Goal: Check status: Check status

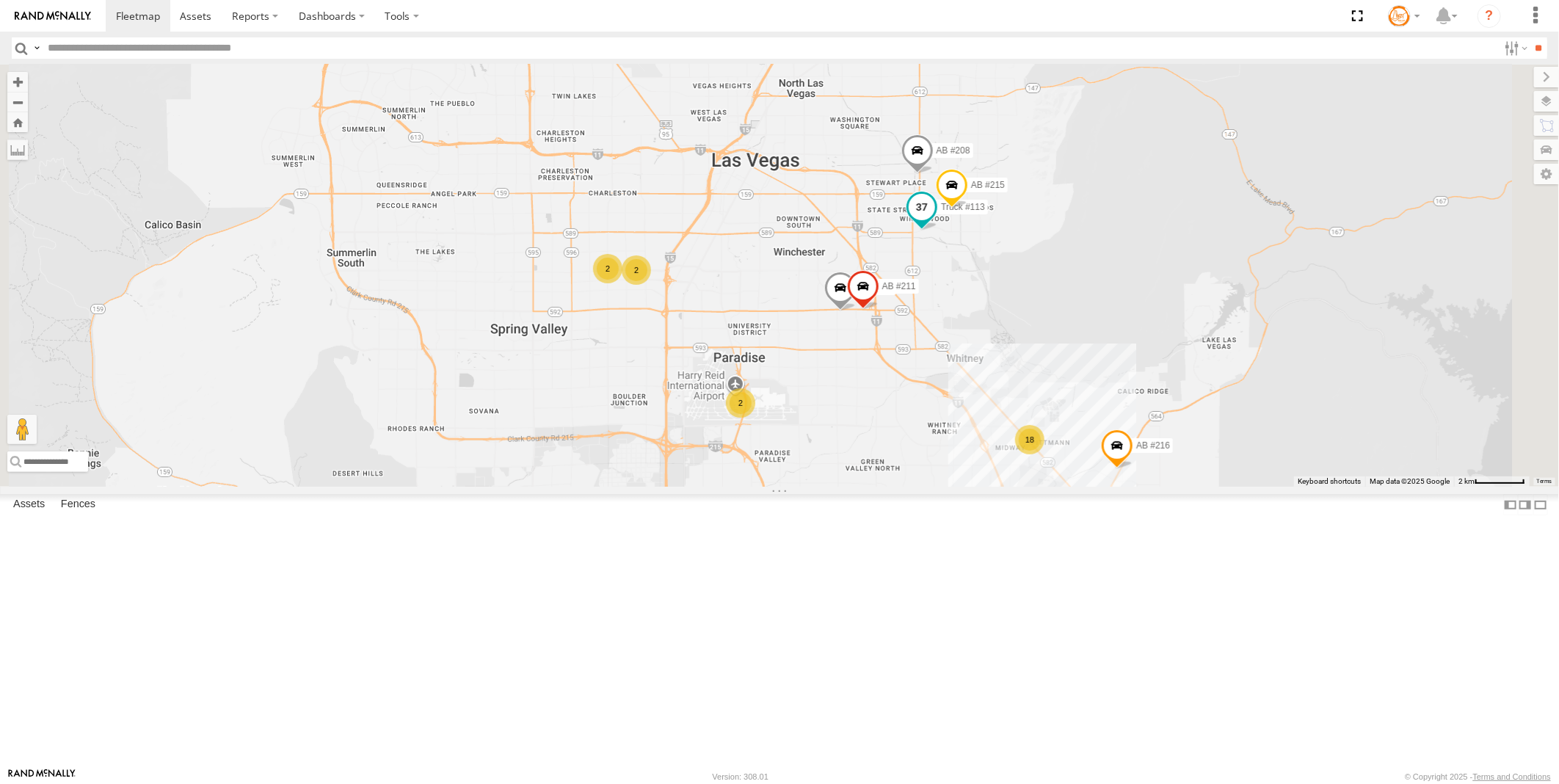
click at [935, 219] on span at bounding box center [922, 206] width 26 height 26
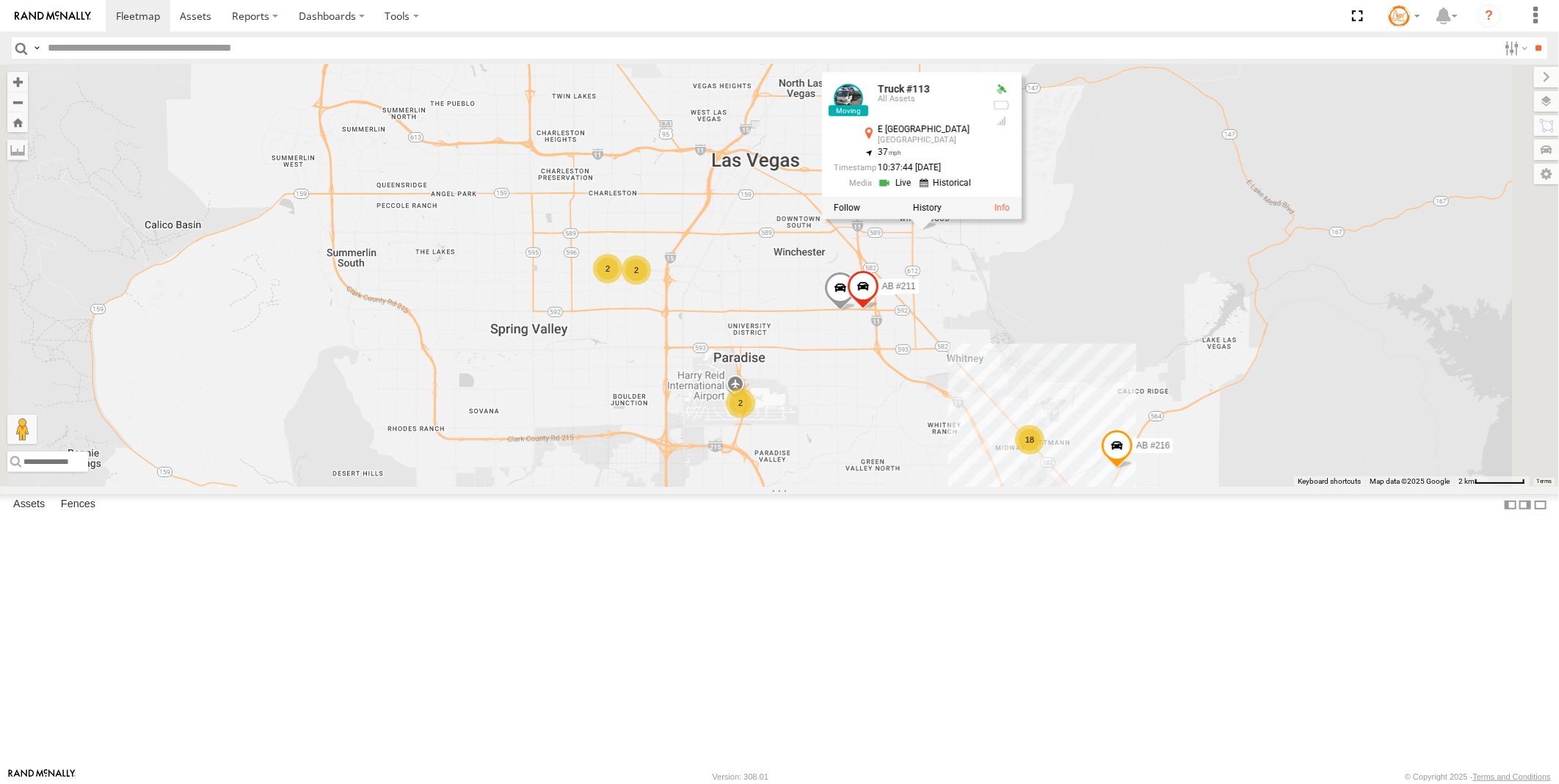
click at [915, 190] on link at bounding box center [897, 183] width 37 height 14
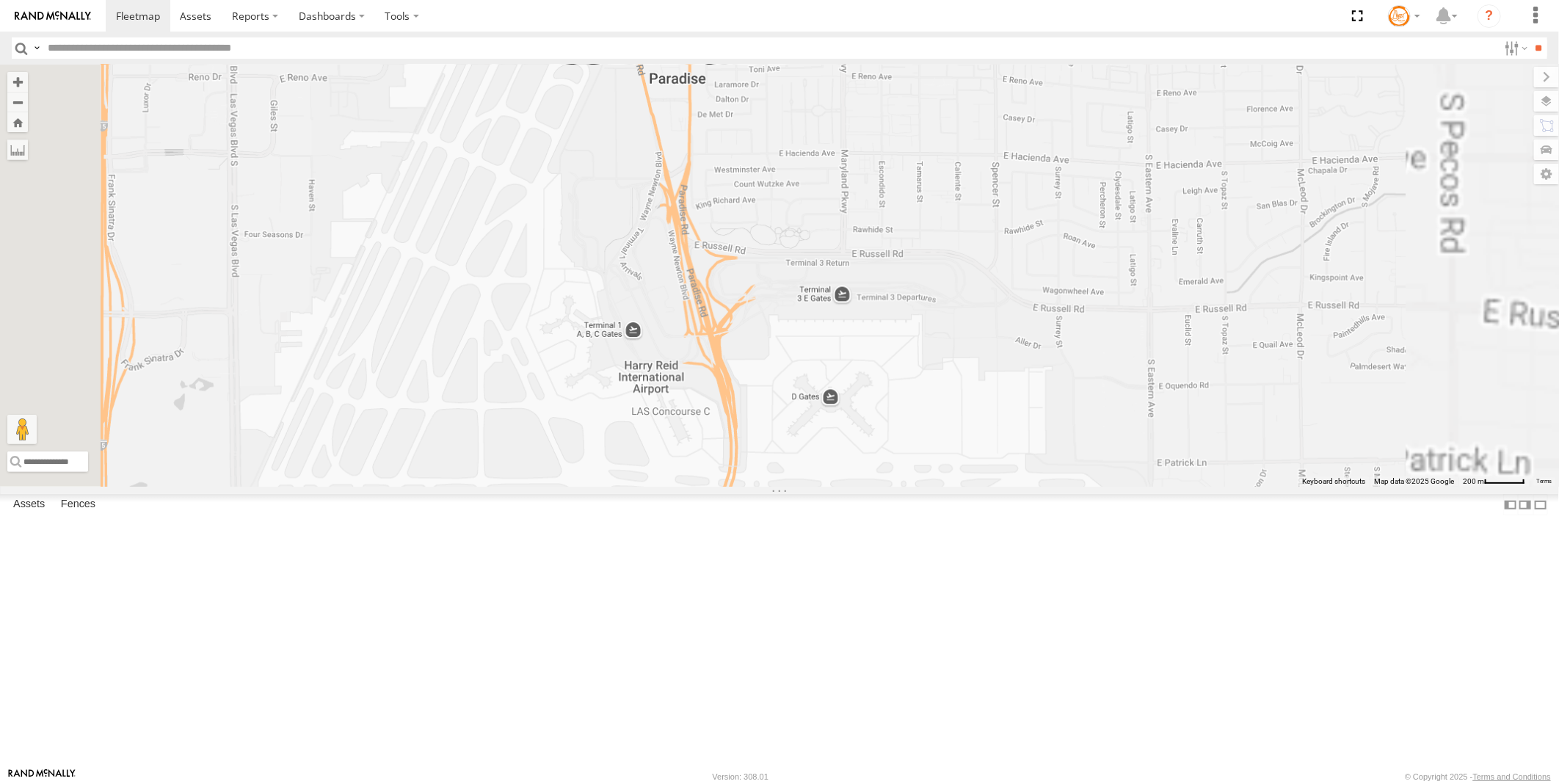
drag, startPoint x: 900, startPoint y: 494, endPoint x: 837, endPoint y: 182, distance: 318.3
click at [841, 123] on div "AB #216 AB #210 AB #203 Sonic Truck #113 Truck #113 All Assets E Sahara Ave Sun…" at bounding box center [780, 275] width 1559 height 422
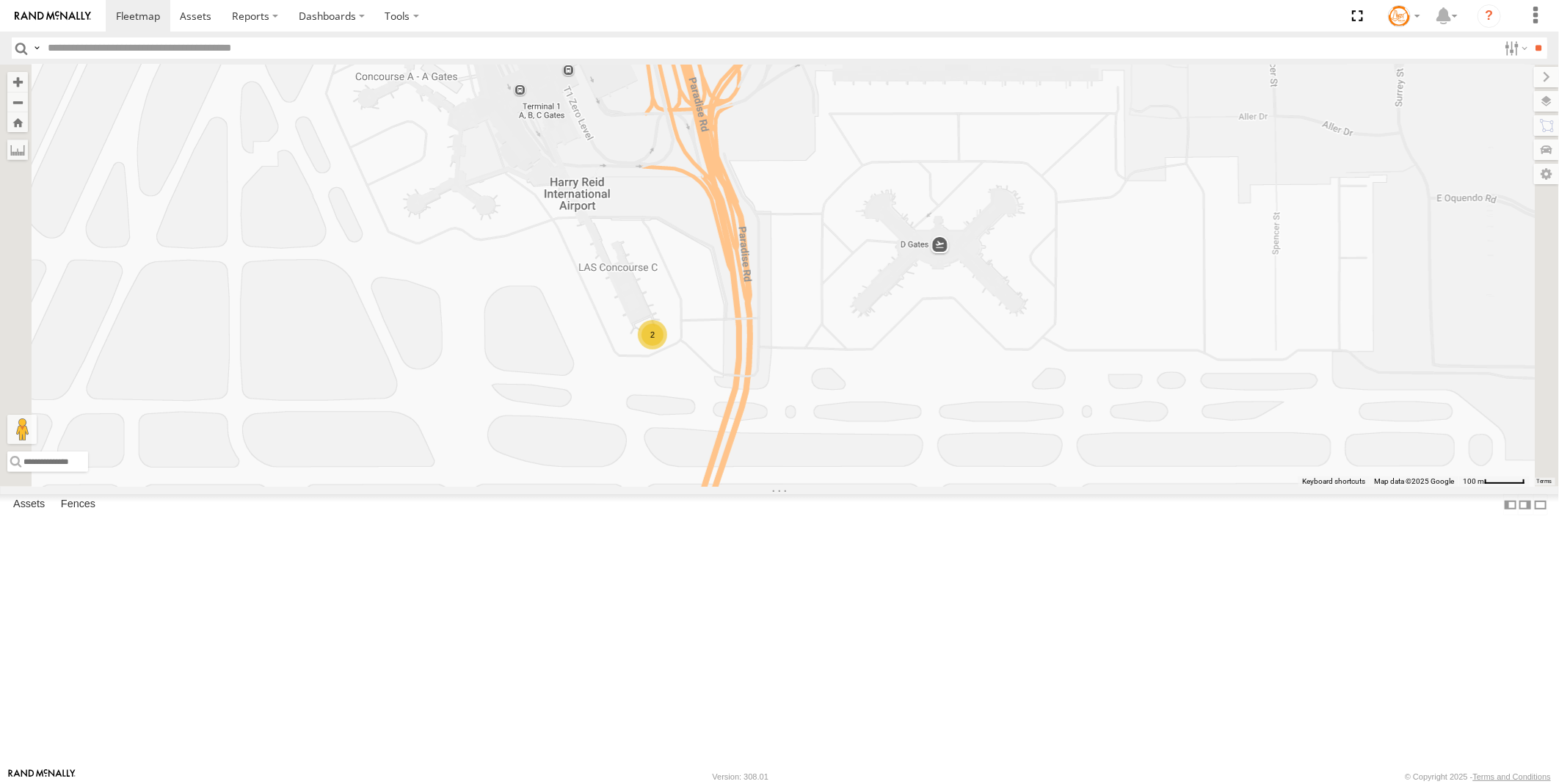
drag, startPoint x: 906, startPoint y: 578, endPoint x: 910, endPoint y: 400, distance: 178.0
click at [910, 400] on div "AB #216 AB #210 AB #203 Sonic Truck #113 Truck #113 All Assets E Sahara Ave Sun…" at bounding box center [780, 275] width 1559 height 422
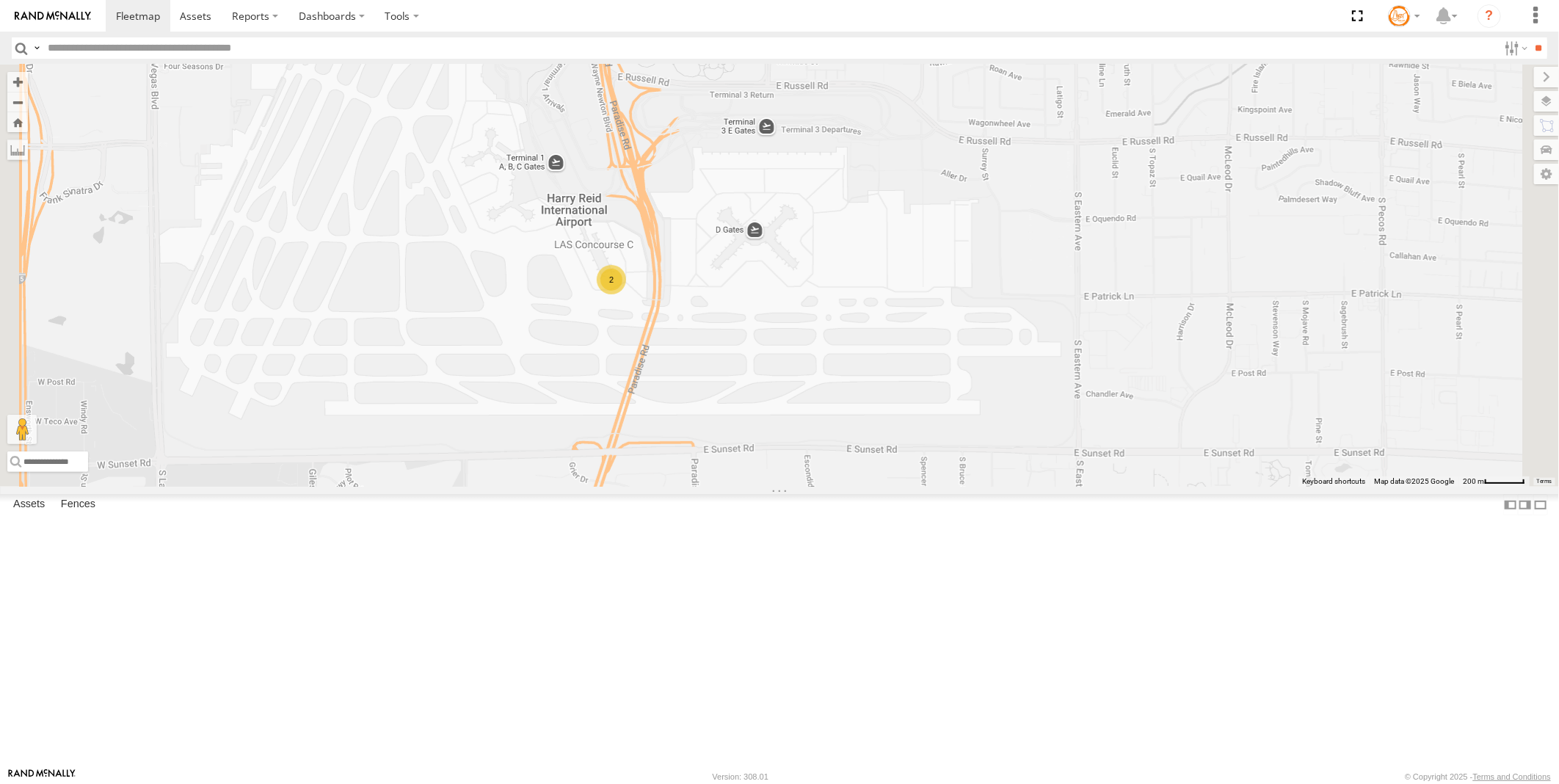
click at [626, 294] on div "2" at bounding box center [611, 280] width 29 height 29
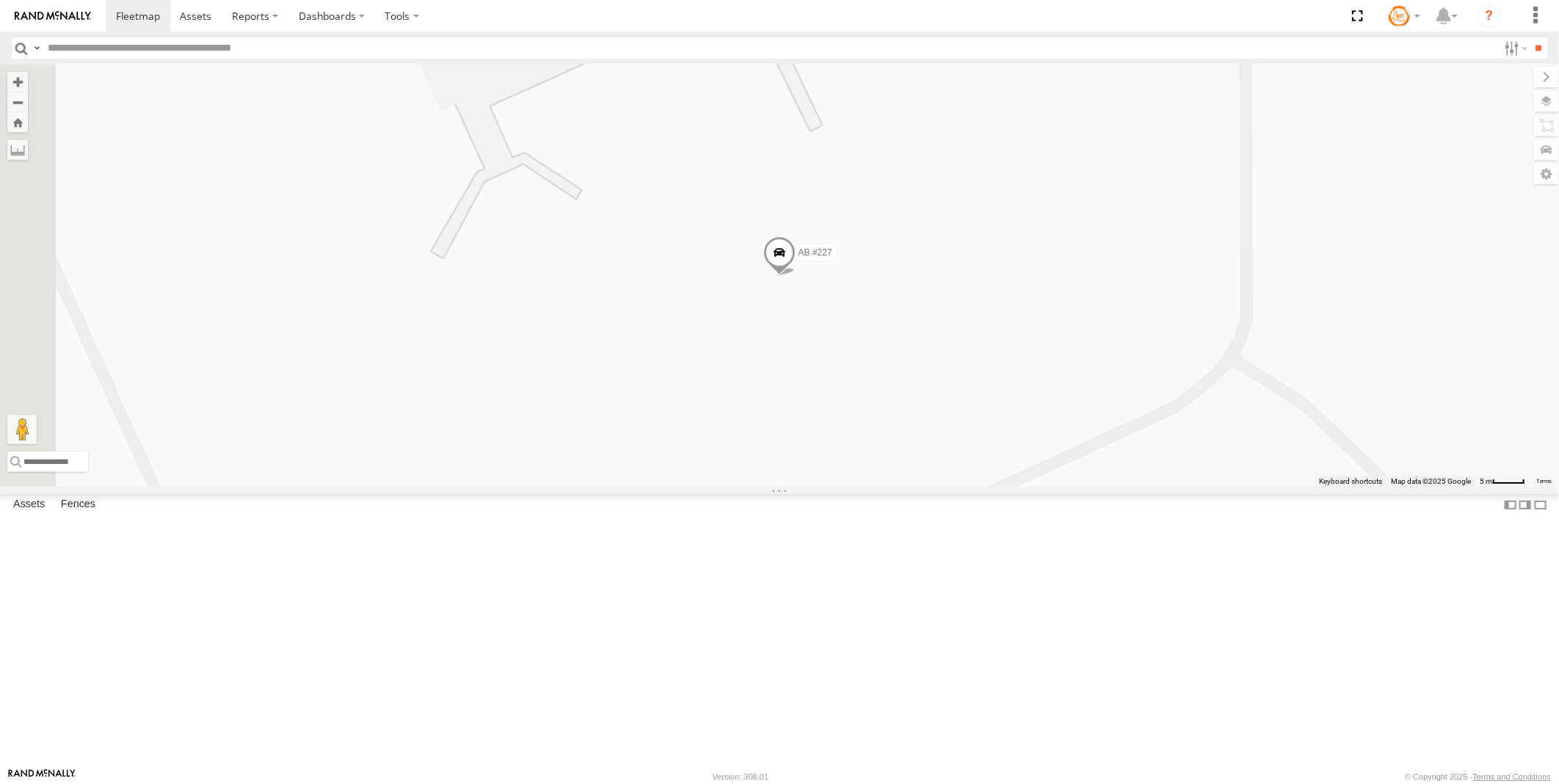
click at [796, 276] on span at bounding box center [780, 256] width 33 height 40
click at [882, 487] on div "AB #216 AB #210 AB #203 Sonic Truck #113 AB #212 AB #208 AB #204 AB #215 AB #21…" at bounding box center [780, 275] width 1559 height 422
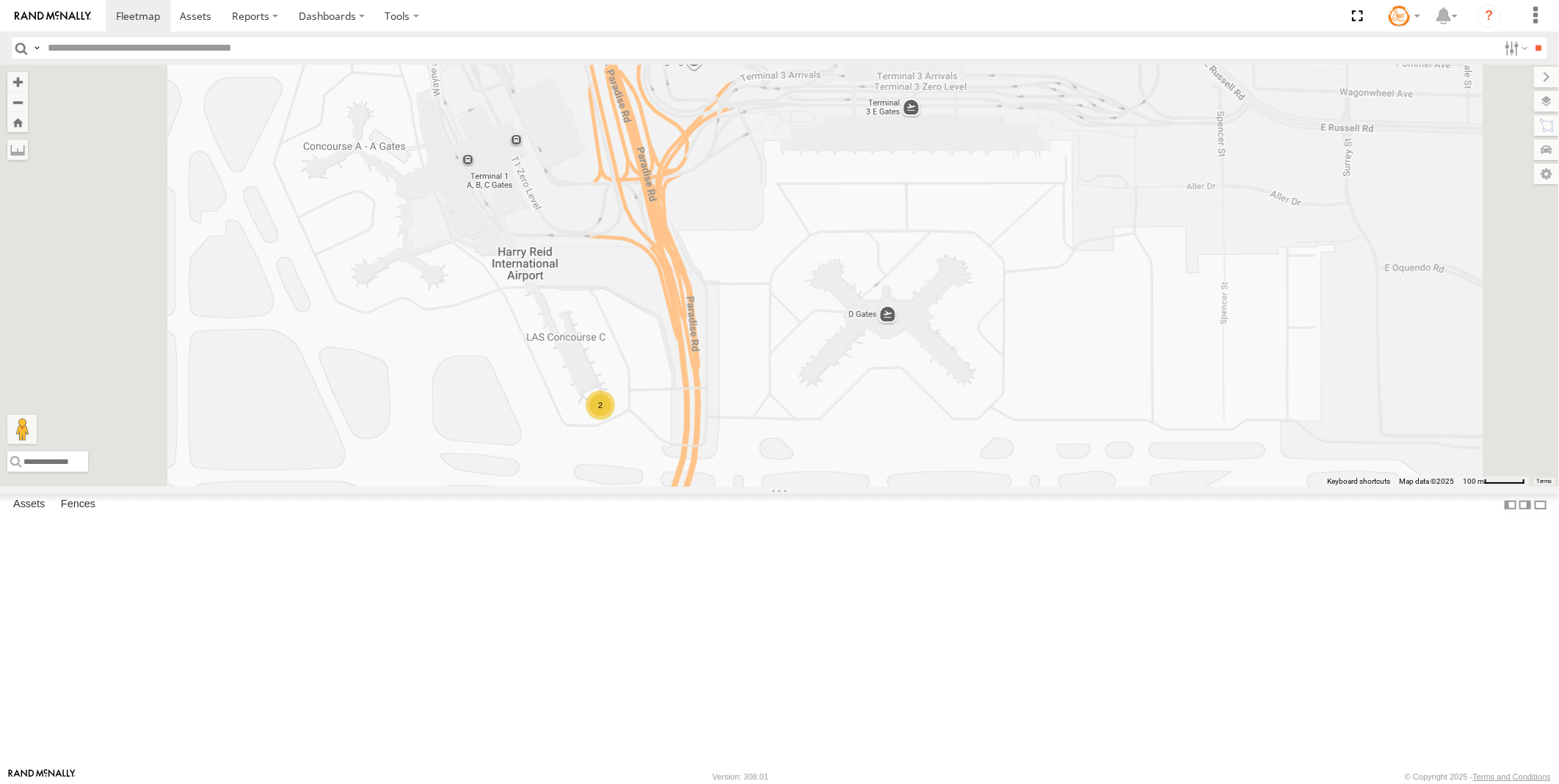
drag, startPoint x: 653, startPoint y: 303, endPoint x: 695, endPoint y: 472, distance: 174.1
click at [693, 487] on div "AB #216 AB #210 AB #203 Sonic Truck #113 AB #212 AB #208 AB #204 AB #215 AB #21…" at bounding box center [780, 275] width 1559 height 422
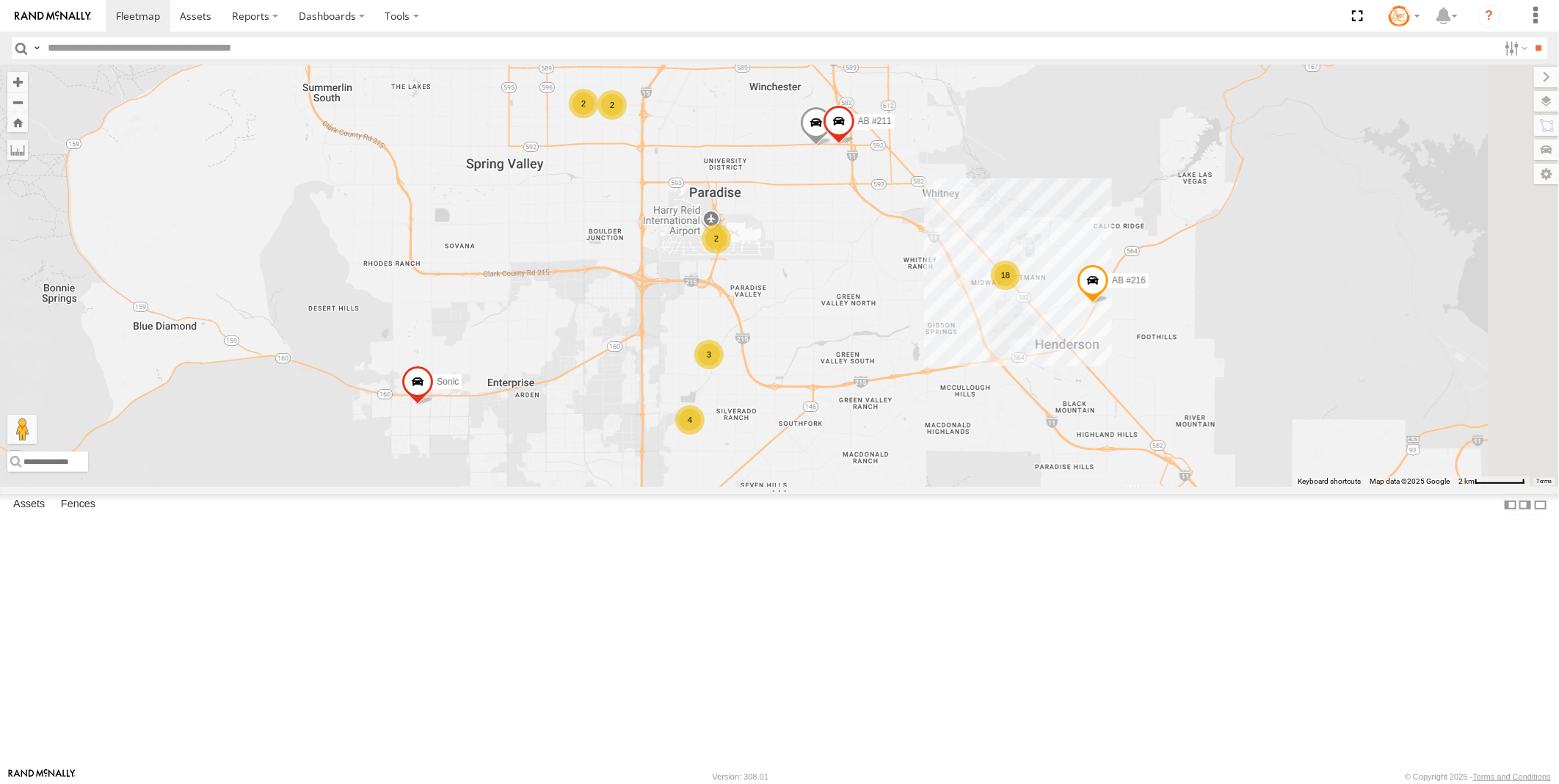
drag, startPoint x: 996, startPoint y: 307, endPoint x: 933, endPoint y: 451, distance: 157.2
click at [931, 452] on div "AB #216 AB #210 AB #203 Sonic Truck #113 AB #208 AB #204 AB #215 AB #211 18 4 2…" at bounding box center [780, 275] width 1559 height 422
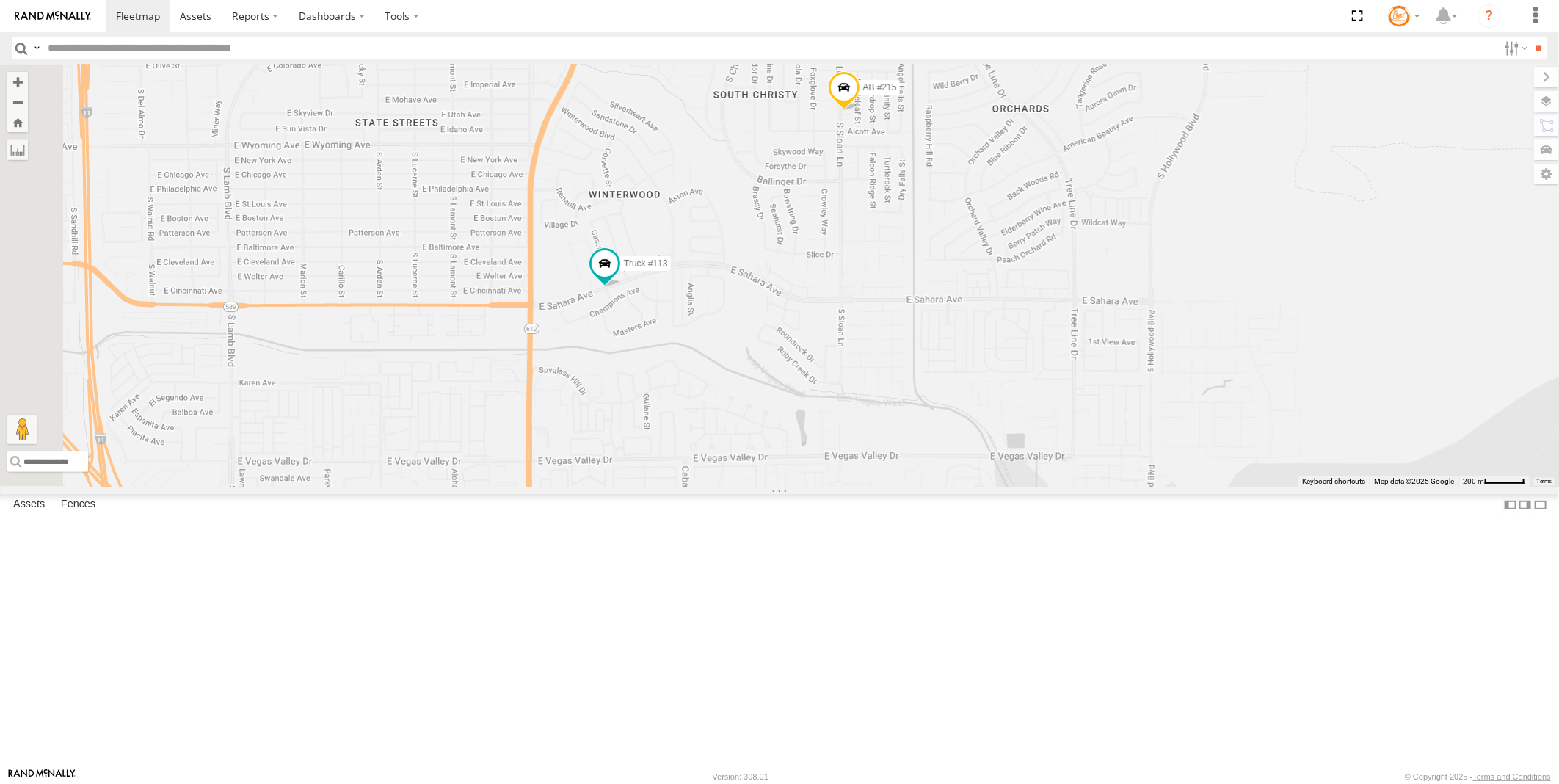
drag, startPoint x: 915, startPoint y: 453, endPoint x: 925, endPoint y: 446, distance: 12.2
click at [925, 446] on div "AB #216 AB #210 AB #203 Sonic Truck #113 AB #208 AB #204 AB #215 AB #211" at bounding box center [780, 275] width 1559 height 422
click at [860, 110] on span at bounding box center [844, 90] width 33 height 40
click at [935, 354] on div "AB #216 AB #210 AB #203 Sonic Truck #113 AB #208 AB #204 AB #215 AB #211 AB #21…" at bounding box center [780, 275] width 1559 height 422
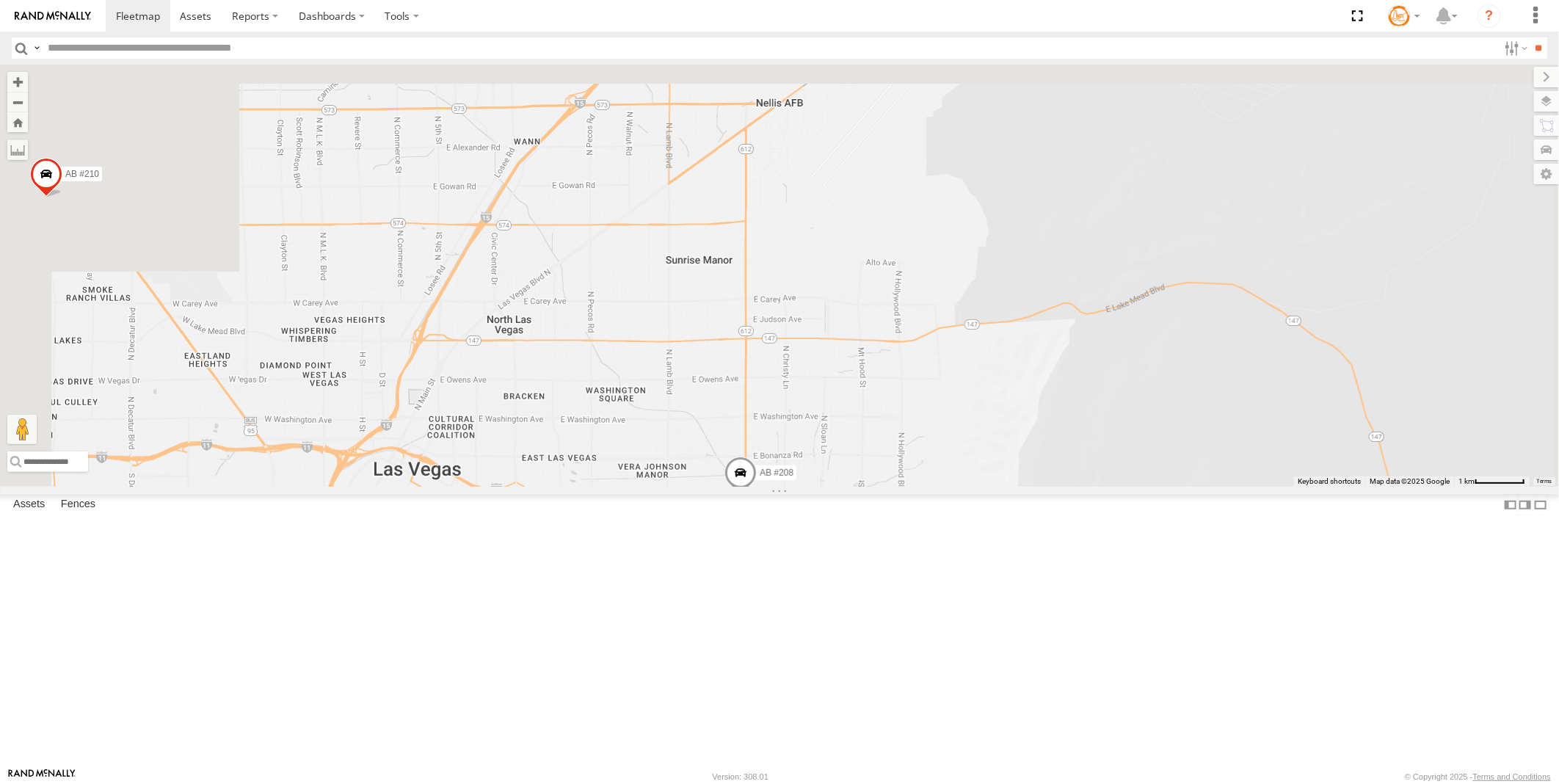
drag, startPoint x: 639, startPoint y: 399, endPoint x: 800, endPoint y: 717, distance: 356.4
click at [800, 487] on div "AB #216 AB #210 AB #203 Sonic Truck #113 AB #208 AB #204 AB #215 AB #211 2" at bounding box center [780, 275] width 1559 height 422
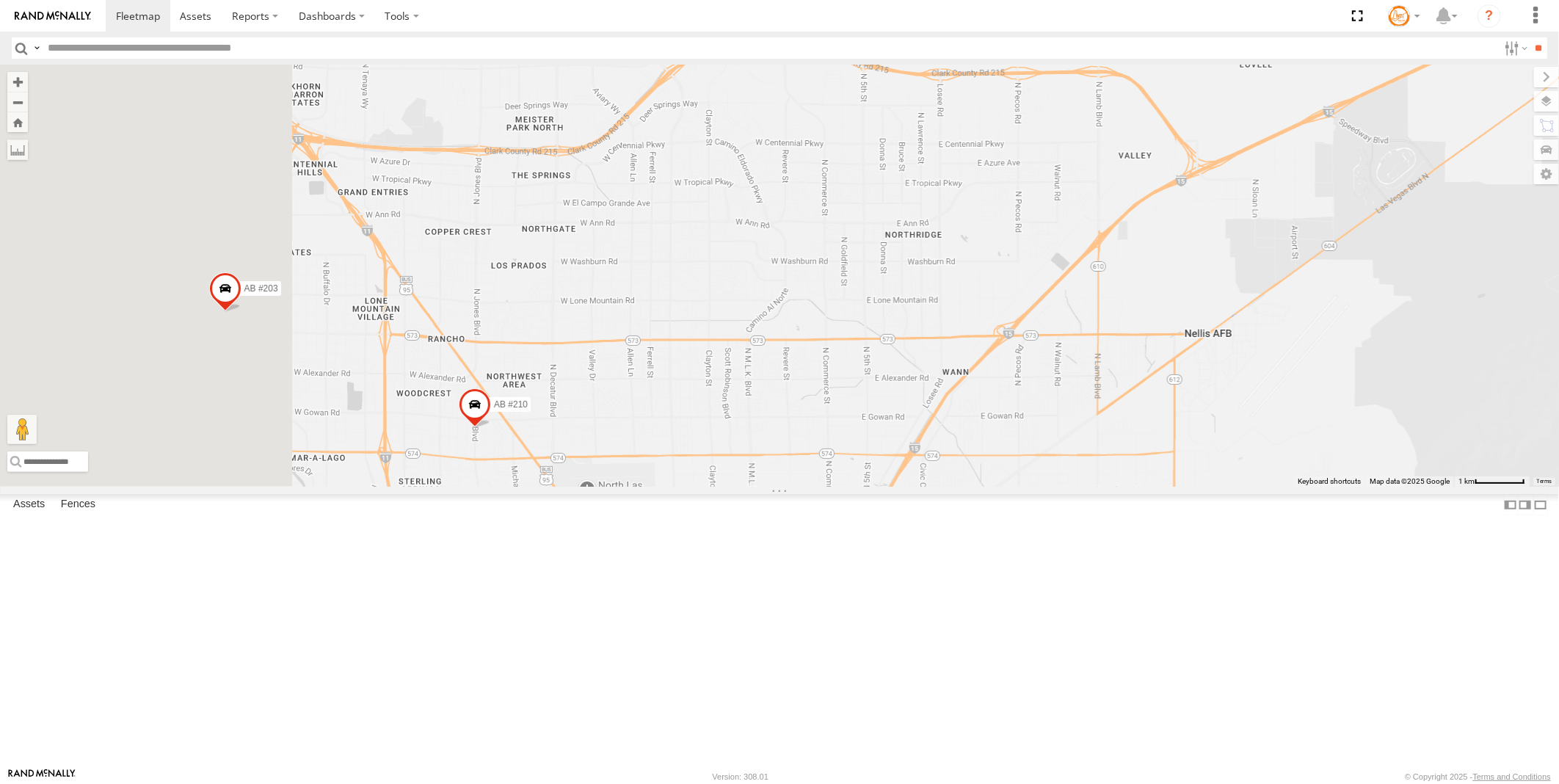
drag, startPoint x: 745, startPoint y: 531, endPoint x: 1031, endPoint y: 511, distance: 286.7
click at [1031, 487] on div "AB #216 AB #210 AB #203 Sonic Truck #113 AB #208 AB #204 AB #215 AB #211 2" at bounding box center [780, 275] width 1559 height 422
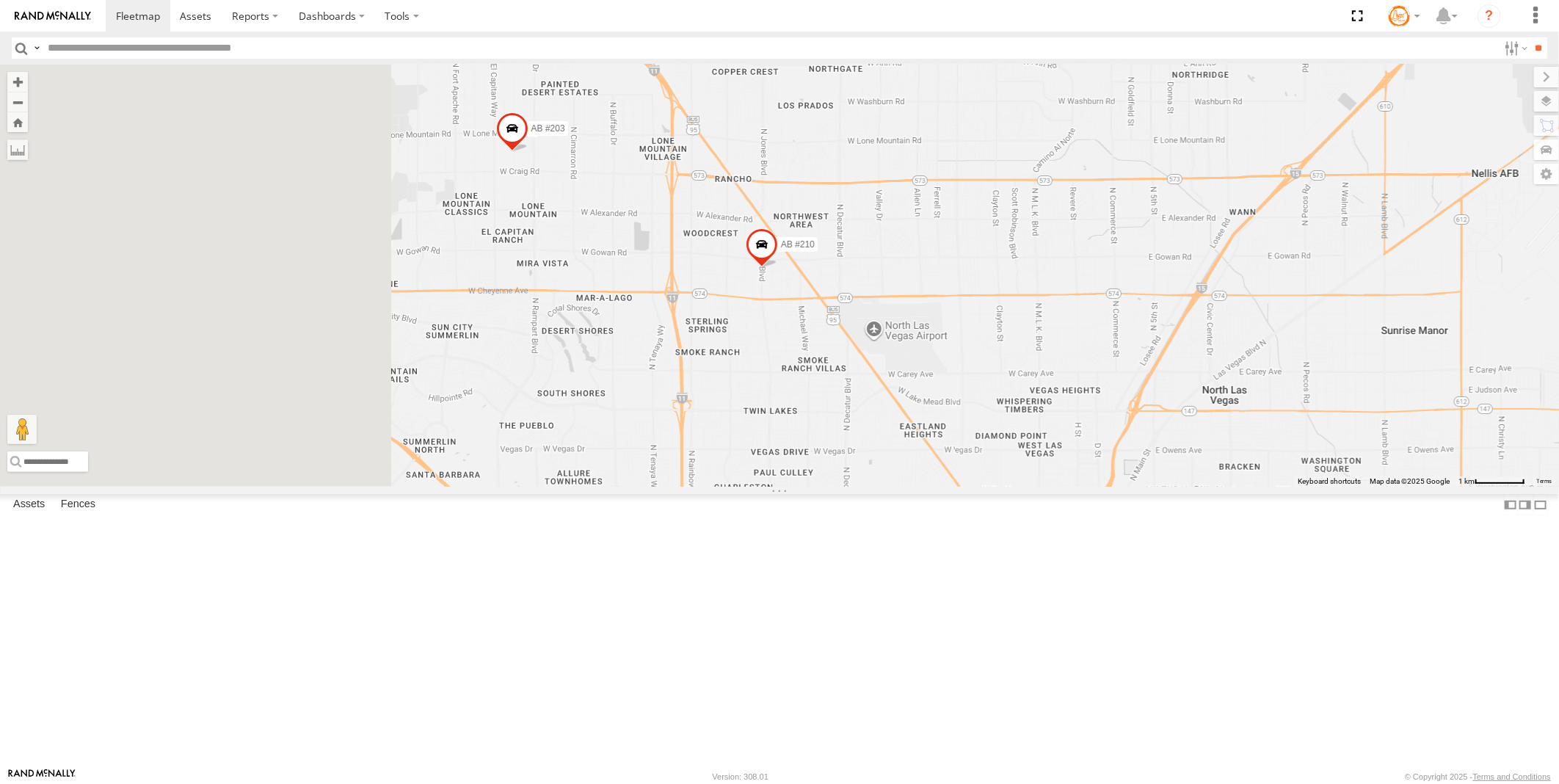
drag, startPoint x: 841, startPoint y: 637, endPoint x: 1134, endPoint y: 475, distance: 334.8
click at [1134, 475] on div "AB #216 AB #210 AB #203 Sonic Truck #113 AB #208 AB #204 AB #215 AB #211 2" at bounding box center [780, 275] width 1559 height 422
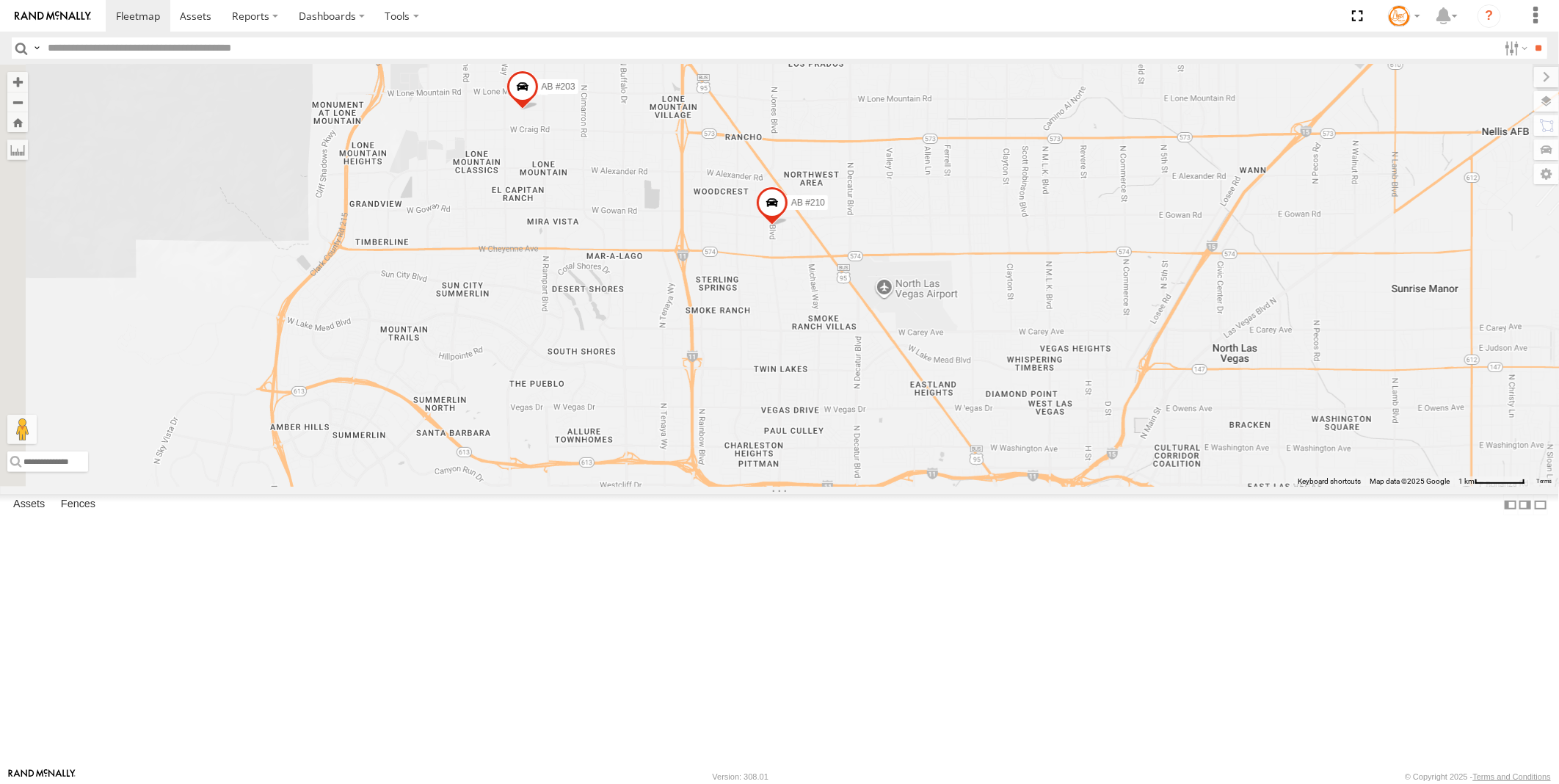
drag, startPoint x: 876, startPoint y: 563, endPoint x: 886, endPoint y: 327, distance: 236.2
click at [896, 283] on div "AB #216 AB #210 AB #203 Sonic Truck #113 AB #208 AB #204 AB #215 AB #211 2" at bounding box center [780, 275] width 1559 height 422
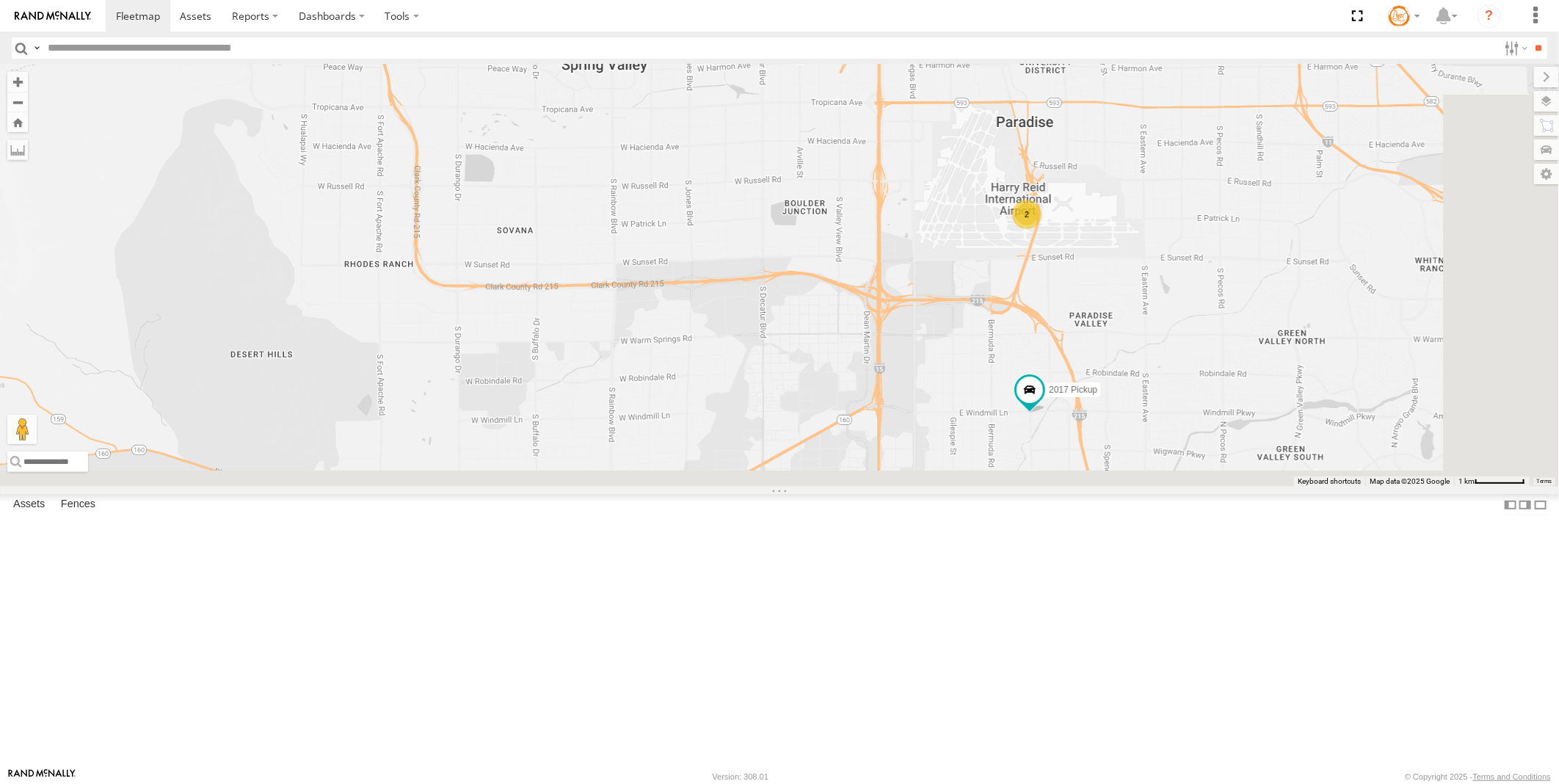
drag, startPoint x: 944, startPoint y: 471, endPoint x: 838, endPoint y: 266, distance: 230.8
click at [831, 238] on div "AB #216 AB #210 AB #203 Sonic Truck #113 AB #208 AB #204 AB #215 AB #211 2 AB #…" at bounding box center [780, 275] width 1559 height 422
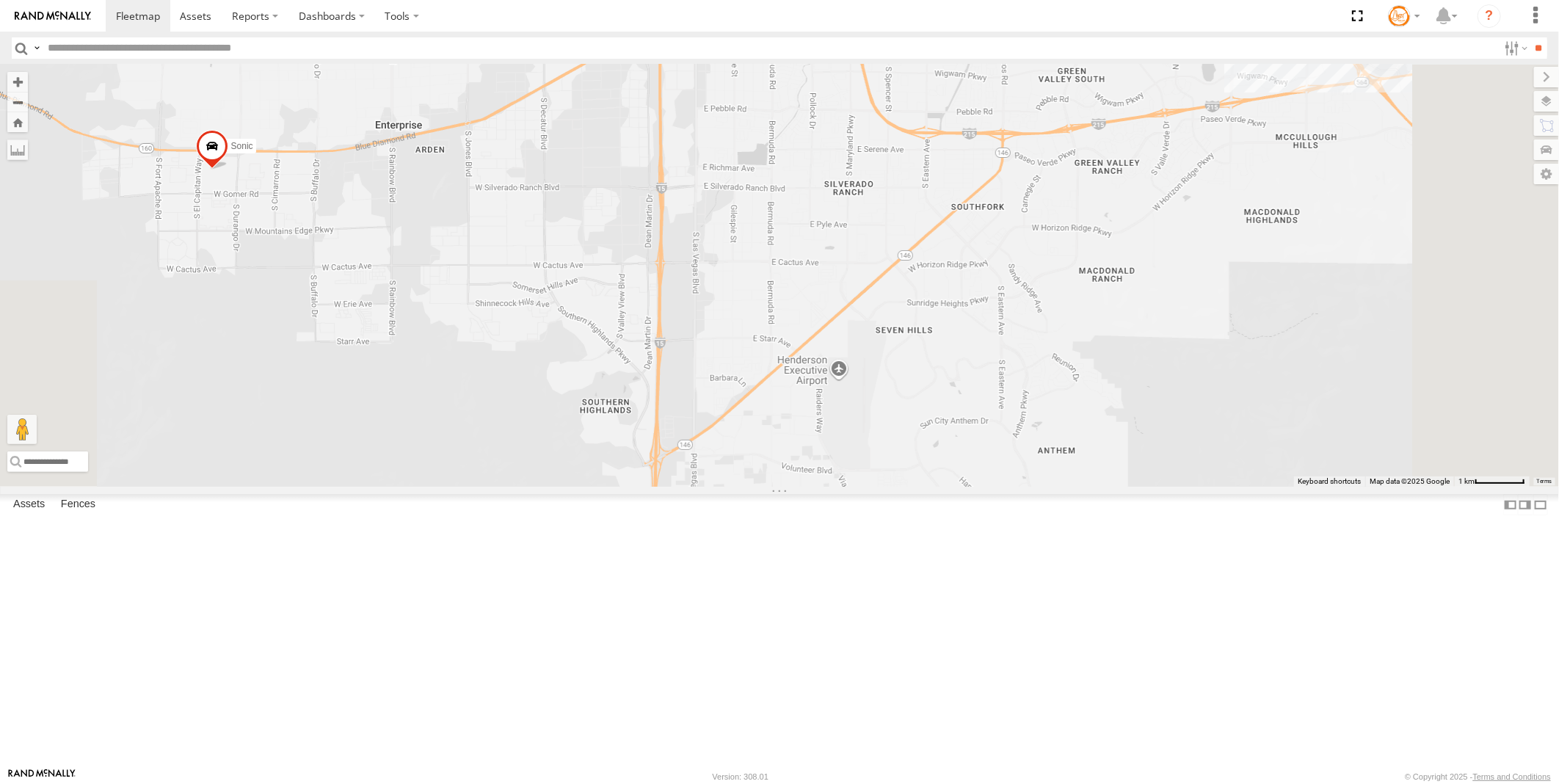
drag, startPoint x: 907, startPoint y: 359, endPoint x: 954, endPoint y: 575, distance: 221.1
click at [958, 487] on div "AB #216 AB #210 AB #203 Sonic Truck #113 AB #208 AB #204 AB #215 AB #211 2 AB #…" at bounding box center [780, 275] width 1559 height 422
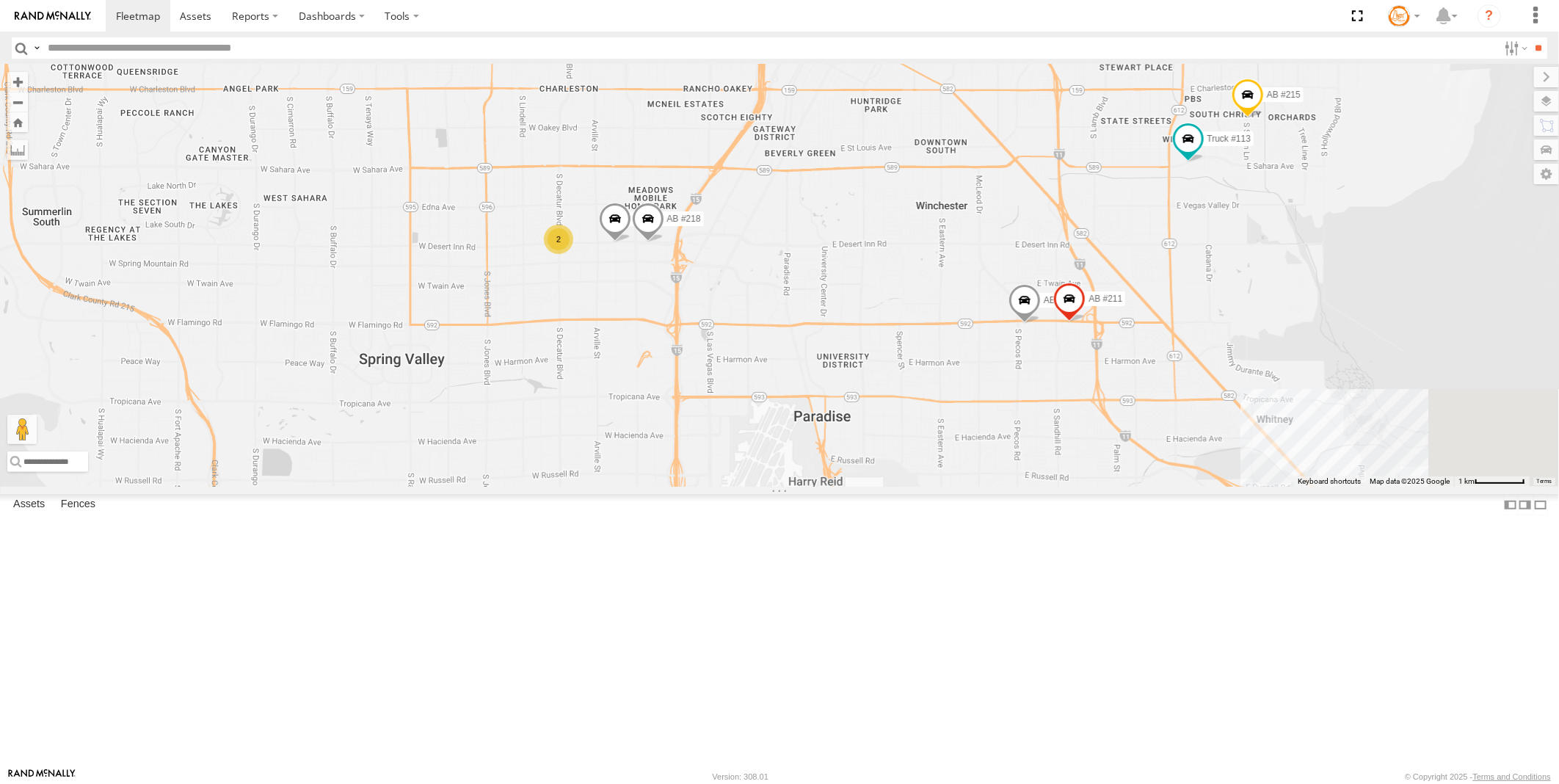
drag, startPoint x: 903, startPoint y: 262, endPoint x: 852, endPoint y: 422, distance: 167.9
click at [810, 449] on div "AB #216 AB #210 AB #203 Sonic Truck #113 AB #208 AB #204 AB #215 AB #211 2 AB #…" at bounding box center [780, 275] width 1559 height 422
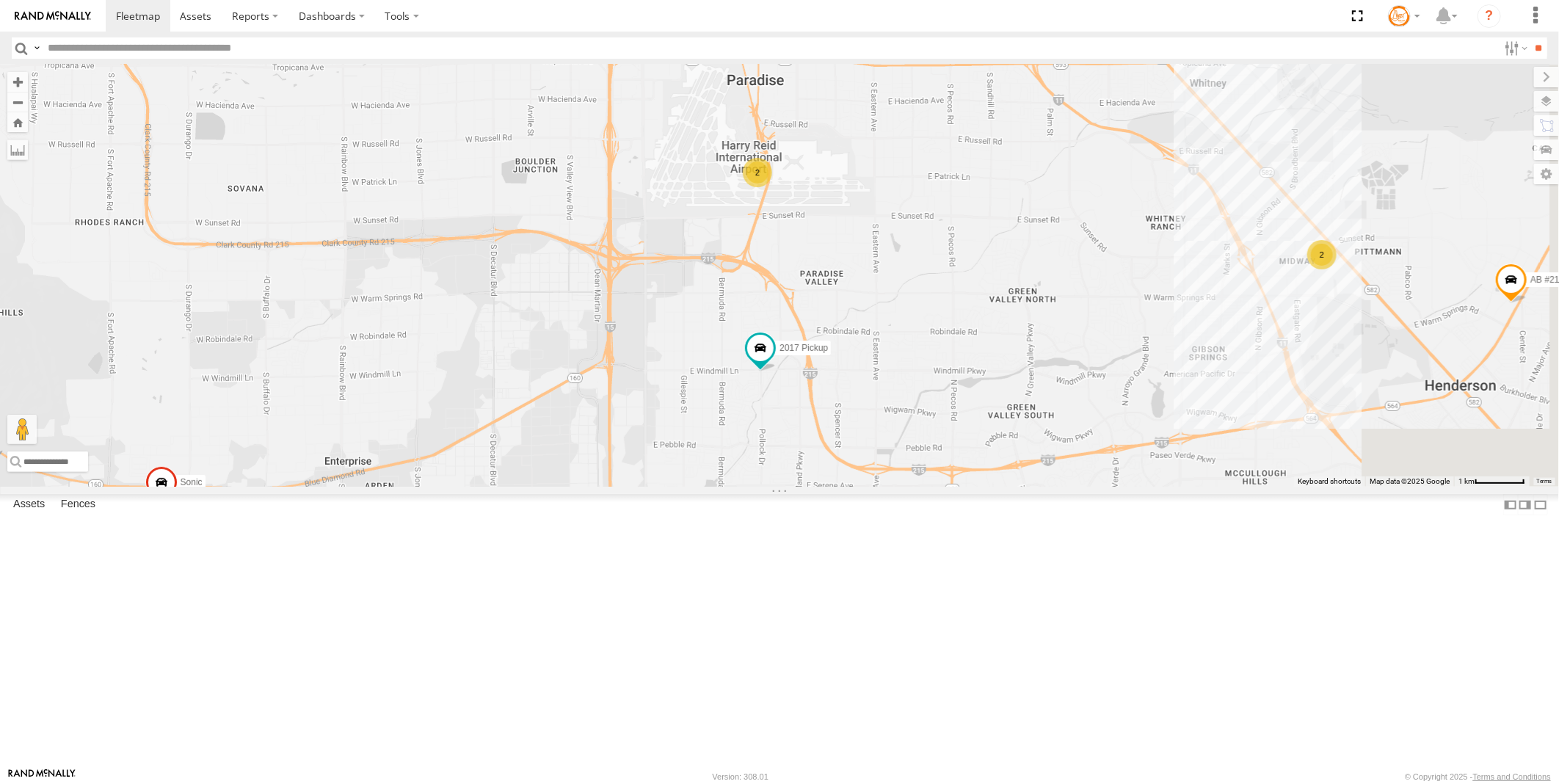
drag, startPoint x: 852, startPoint y: 422, endPoint x: 773, endPoint y: 63, distance: 367.6
click at [774, 64] on div "AB #216 AB #210 AB #203 Sonic Truck #113 AB #208 AB #204 AB #215 AB #211 2 AB #…" at bounding box center [780, 275] width 1559 height 422
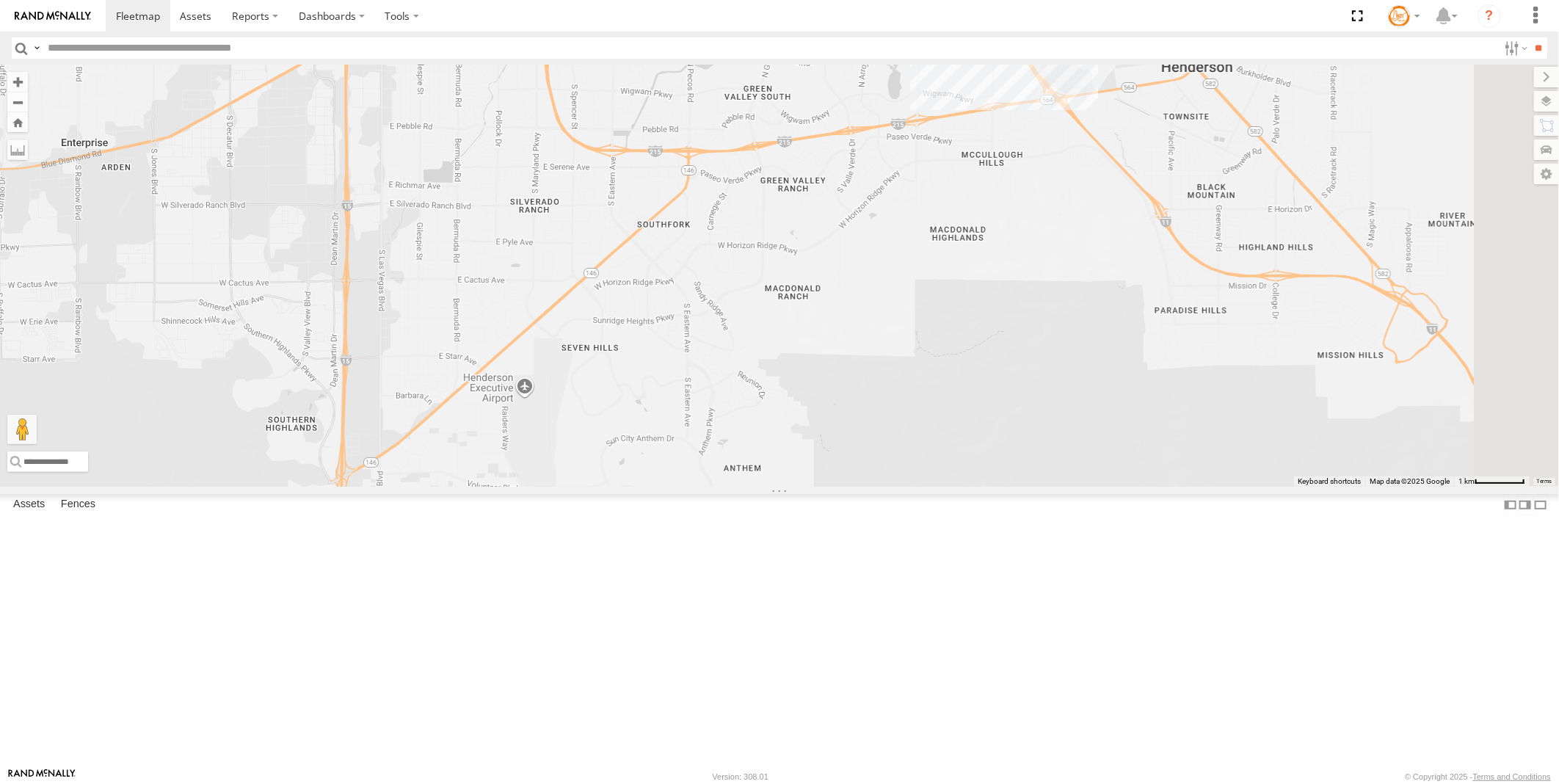
drag, startPoint x: 913, startPoint y: 415, endPoint x: 798, endPoint y: 501, distance: 143.6
click at [798, 487] on div "AB #216 AB #210 AB #203 Sonic Truck #113 AB #208 AB #204 AB #215 AB #211 2 AB #…" at bounding box center [780, 275] width 1559 height 422
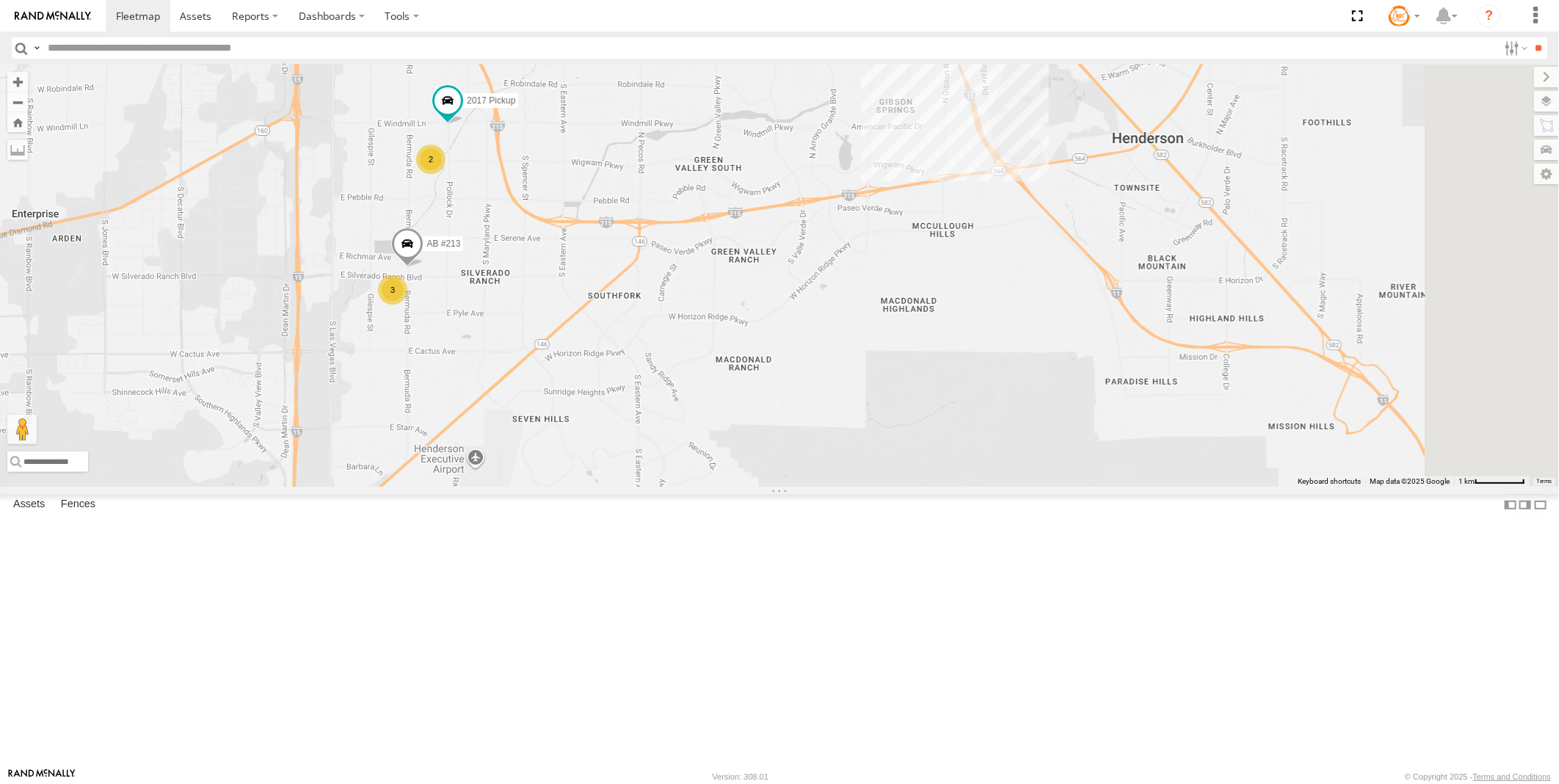
drag, startPoint x: 789, startPoint y: 291, endPoint x: 766, endPoint y: 315, distance: 33.2
click at [766, 315] on div "AB #216 AB #210 AB #203 Sonic Truck #113 AB #208 AB #204 AB #215 AB #211 2 AB #…" at bounding box center [780, 275] width 1559 height 422
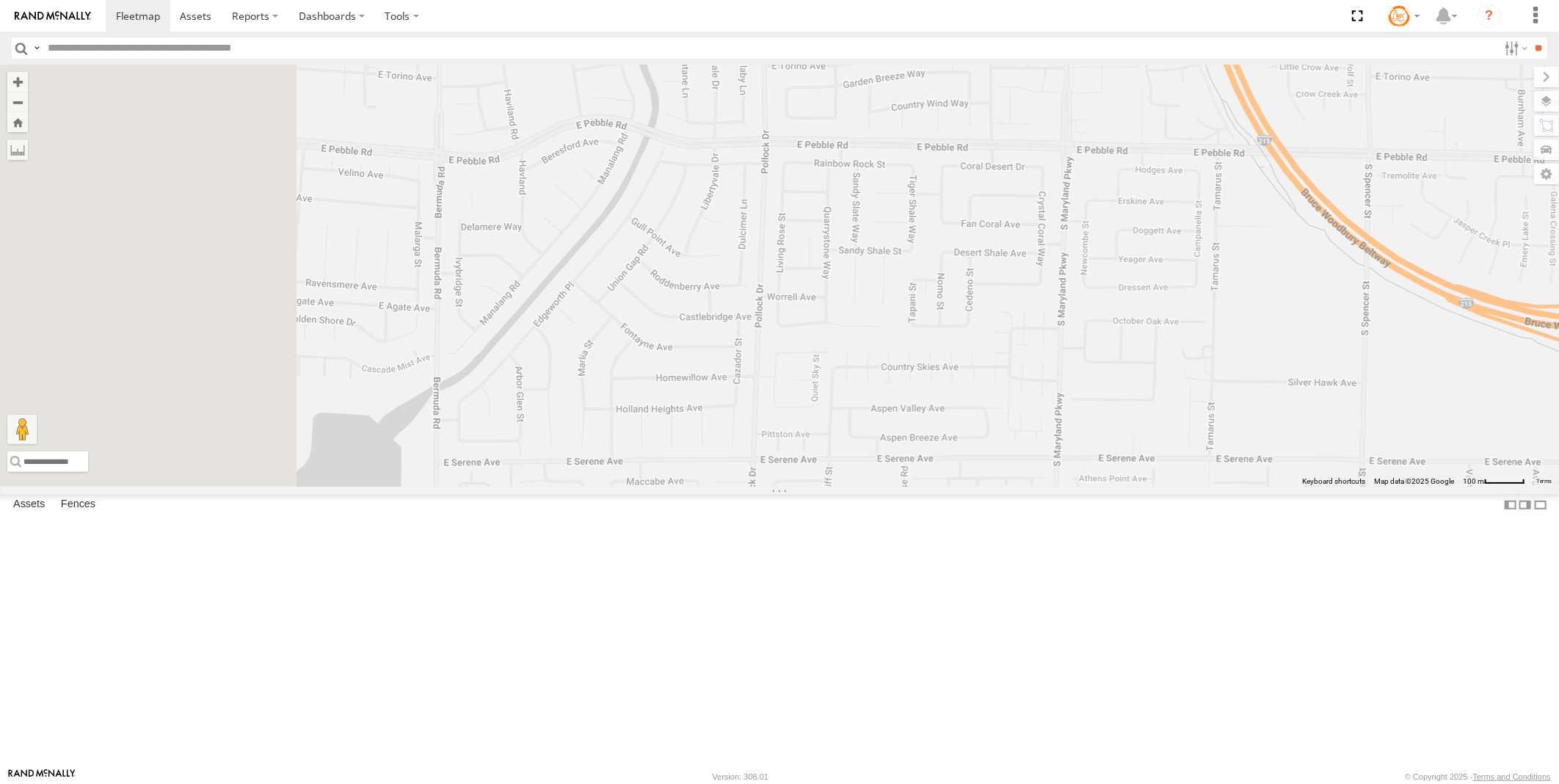
drag, startPoint x: 632, startPoint y: 354, endPoint x: 804, endPoint y: 186, distance: 240.4
click at [804, 186] on div "AB #216 AB #210 AB #203 Sonic Truck #113 AB #208 AB #204 AB #215 AB #211 AB #21…" at bounding box center [780, 275] width 1559 height 422
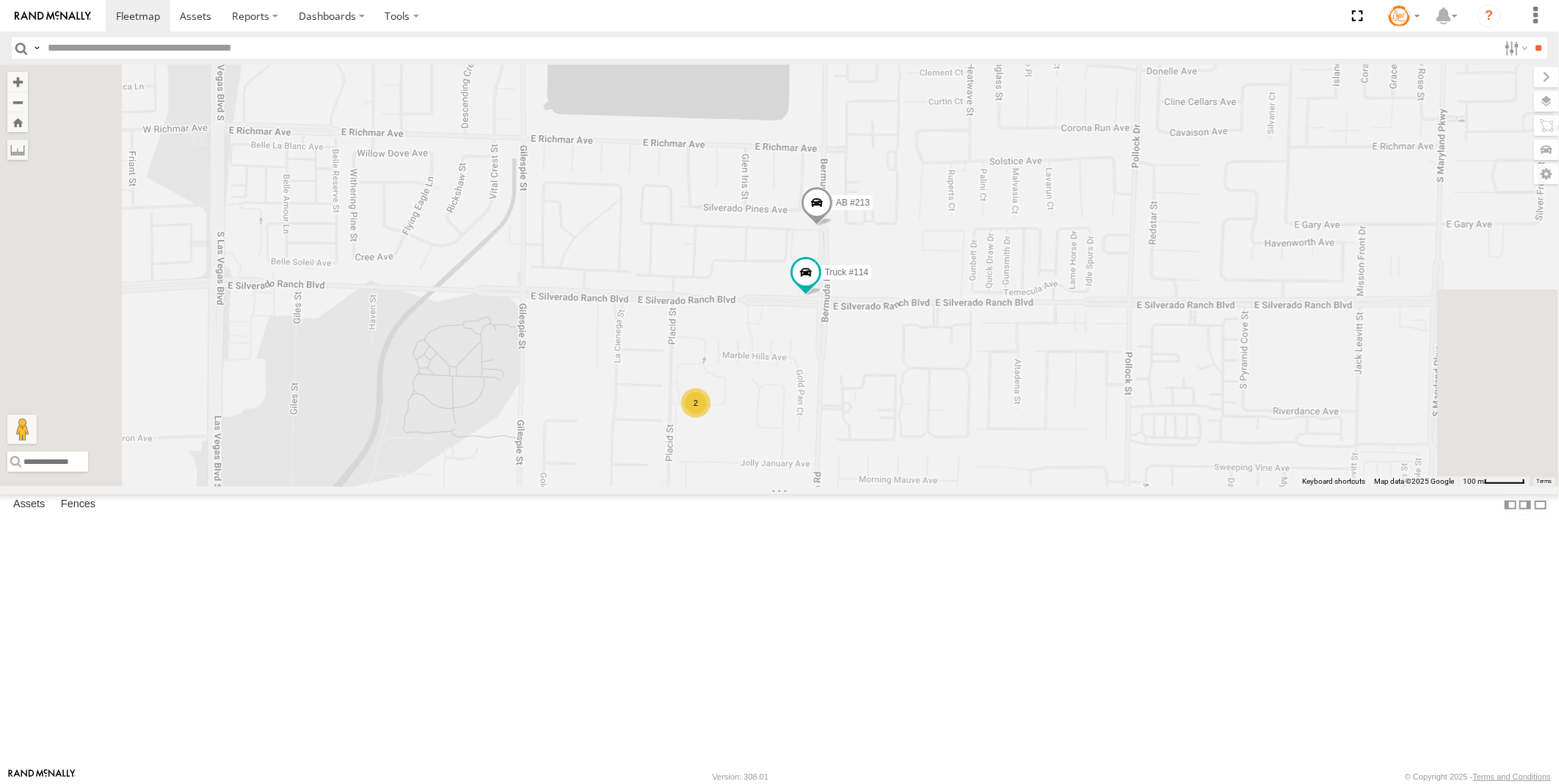
drag, startPoint x: 744, startPoint y: 377, endPoint x: 734, endPoint y: 273, distance: 104.5
click at [734, 273] on div "AB #216 AB #210 AB #203 Sonic Truck #113 AB #208 AB #204 AB #215 AB #211 AB #21…" at bounding box center [780, 275] width 1559 height 422
click at [819, 272] on span at bounding box center [806, 259] width 26 height 26
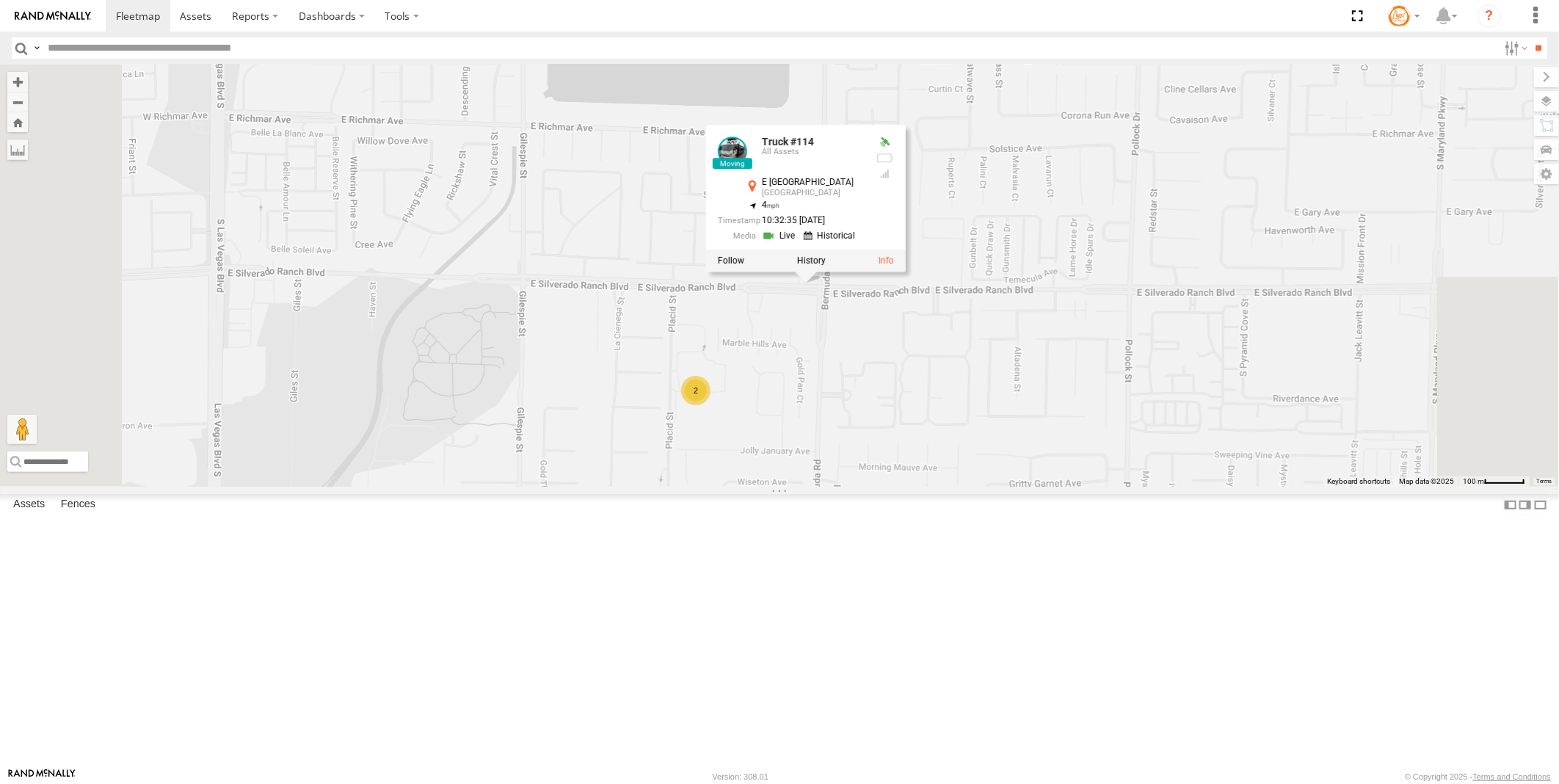
click at [799, 243] on link at bounding box center [780, 236] width 37 height 14
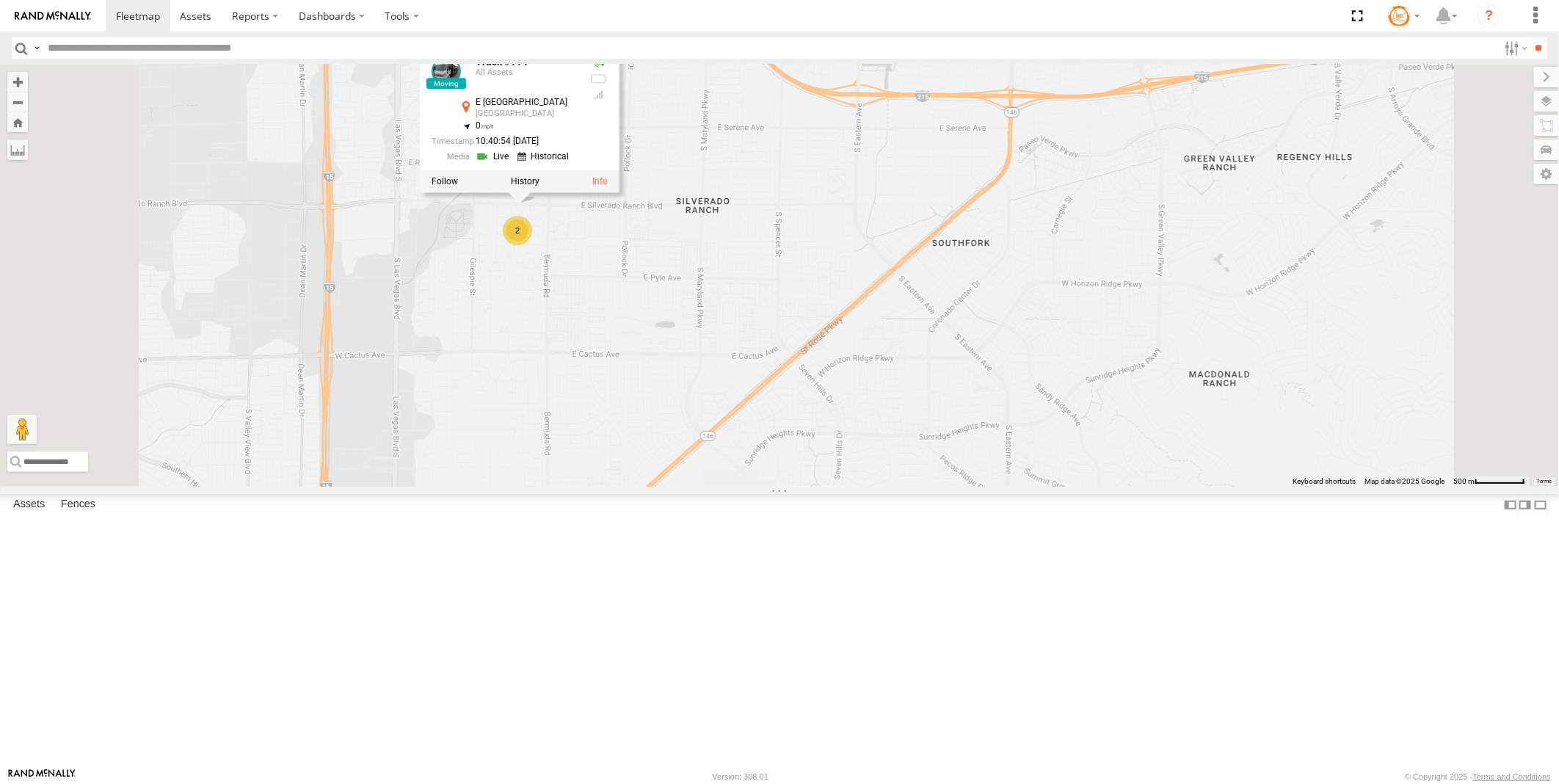
click at [870, 383] on div "AB #216 AB #210 AB #203 Sonic Truck #113 AB #208 AB #204 AB #215 AB #211 AB #21…" at bounding box center [780, 275] width 1559 height 422
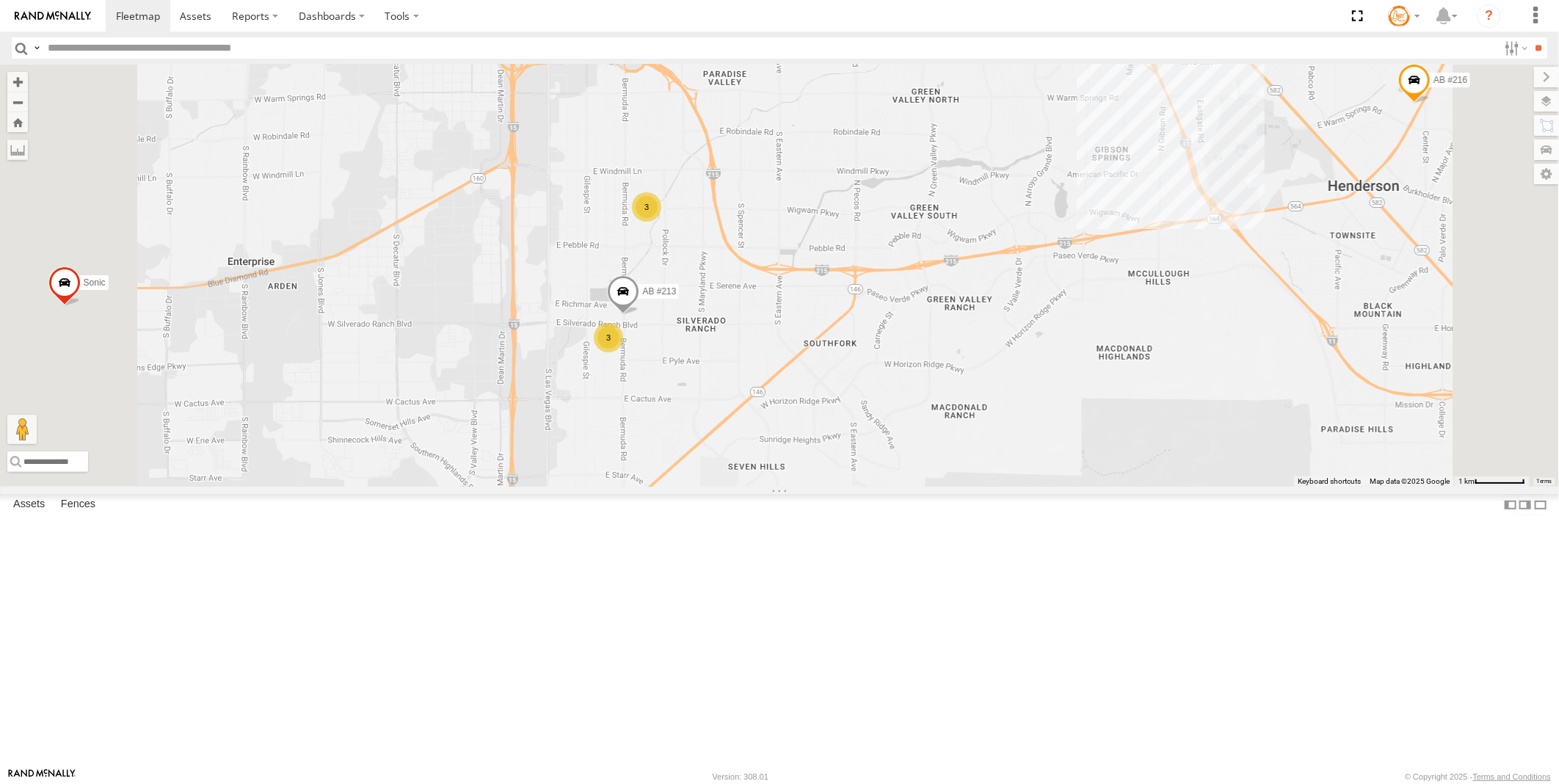
drag, startPoint x: 900, startPoint y: 370, endPoint x: 914, endPoint y: 473, distance: 103.9
click at [914, 473] on div "AB #216 AB #210 AB #203 Sonic Truck #113 AB #208 AB #204 AB #215 AB #211 AB #21…" at bounding box center [780, 275] width 1559 height 422
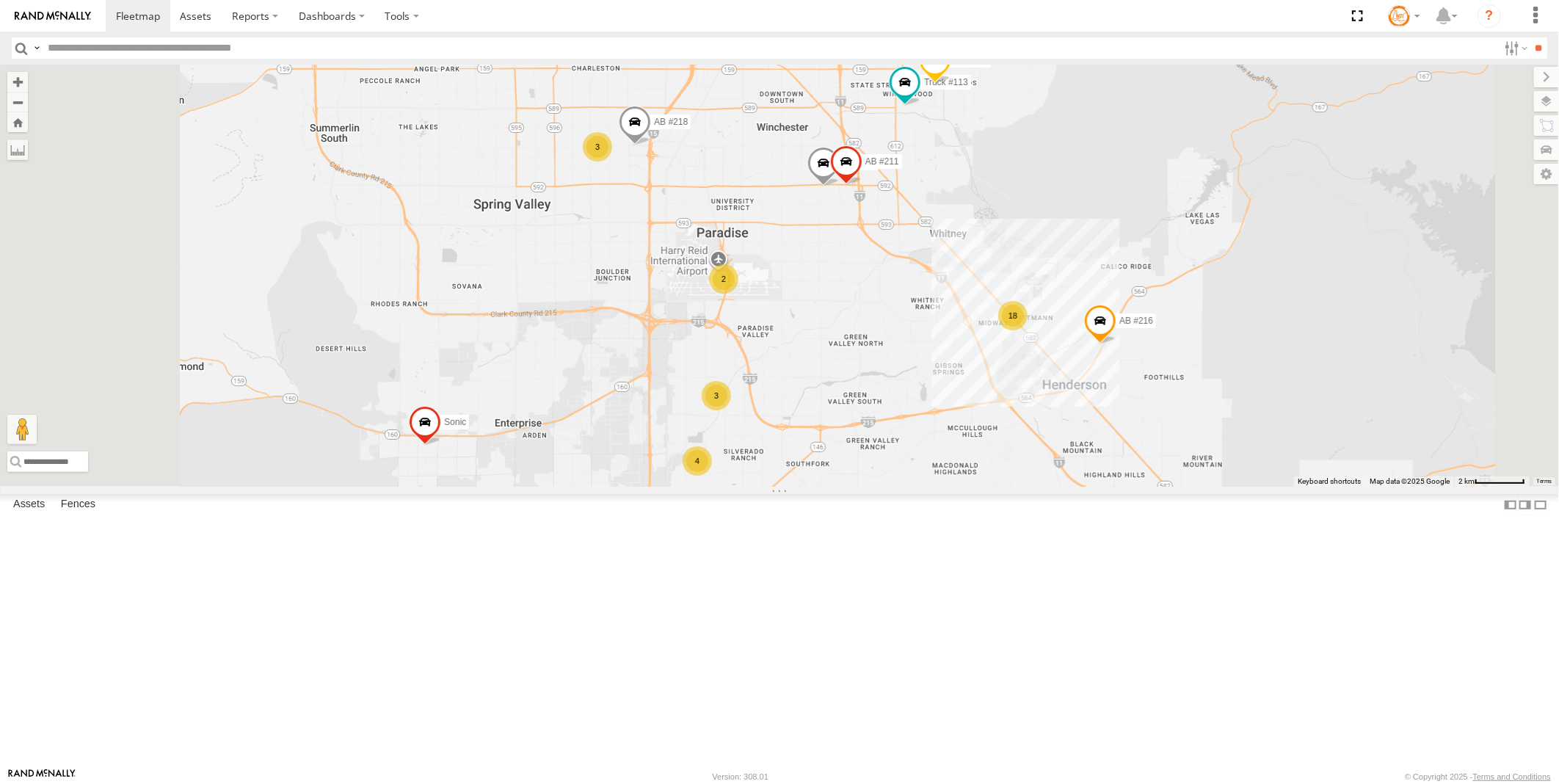
drag, startPoint x: 938, startPoint y: 347, endPoint x: 970, endPoint y: 509, distance: 165.1
click at [958, 487] on div "AB #216 AB #210 AB #203 Sonic Truck #113 AB #208 AB #204 AB #215 AB #211 AB #21…" at bounding box center [780, 275] width 1559 height 422
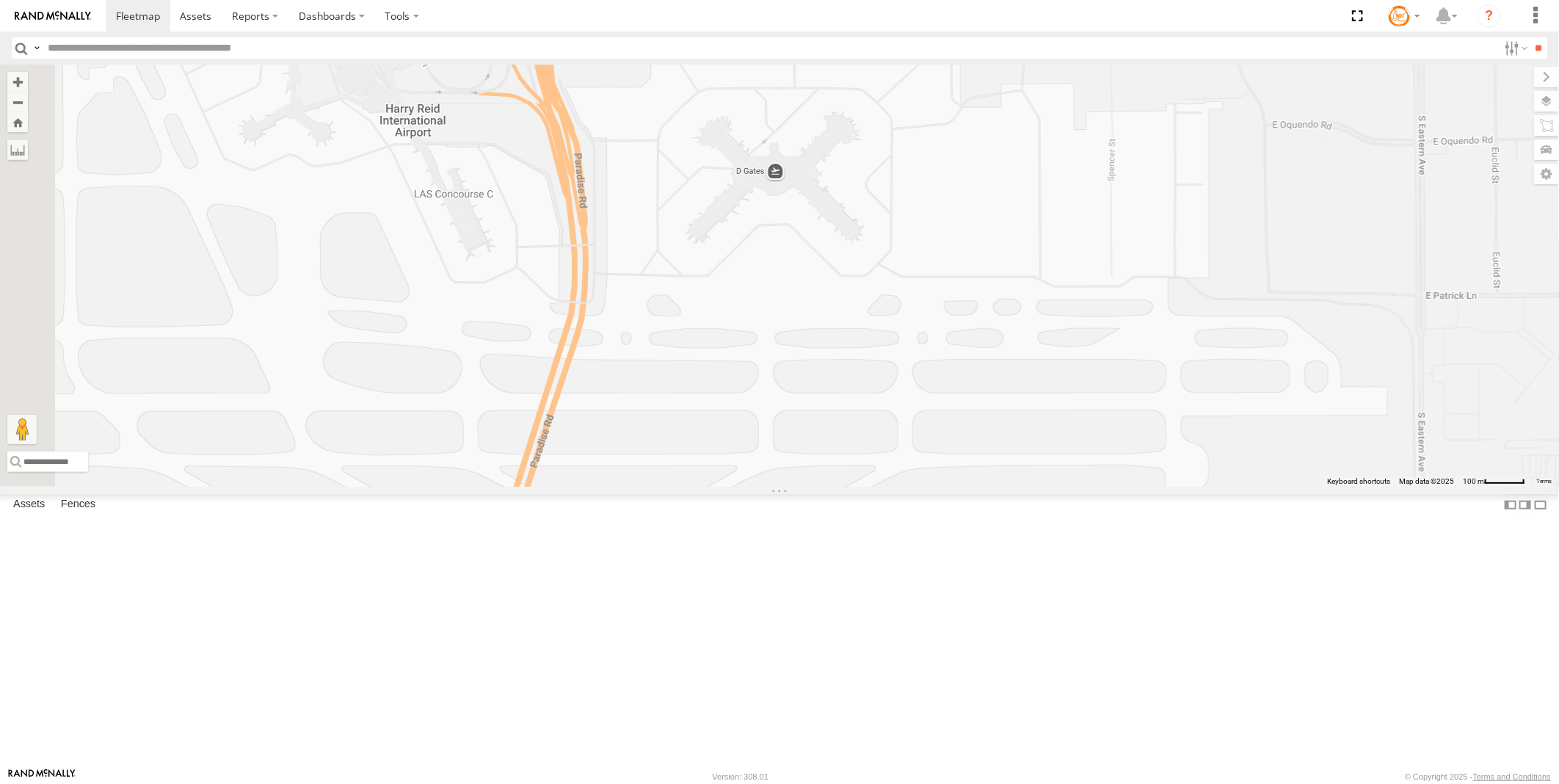
drag, startPoint x: 529, startPoint y: 216, endPoint x: 820, endPoint y: 641, distance: 515.1
click at [820, 487] on div "AB #216 AB #210 AB #203 Sonic Truck #113 AB #208 AB #204 AB #215 AB #211 AB #21…" at bounding box center [780, 275] width 1559 height 422
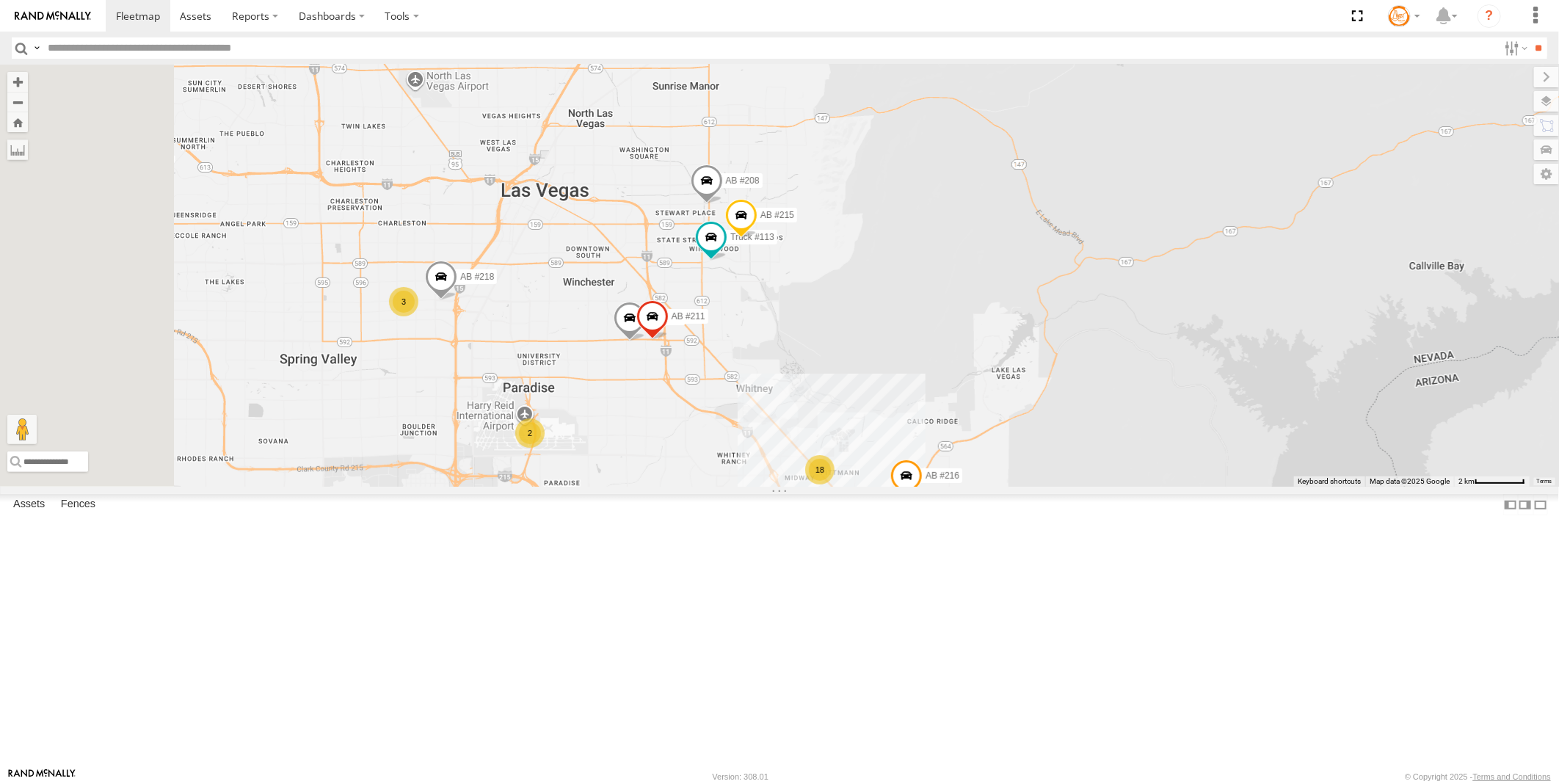
drag, startPoint x: 493, startPoint y: 480, endPoint x: 632, endPoint y: 562, distance: 161.4
click at [632, 487] on div "AB #216 AB #210 AB #203 Sonic Truck #113 AB #208 AB #204 AB #215 AB #211 AB #21…" at bounding box center [780, 275] width 1559 height 422
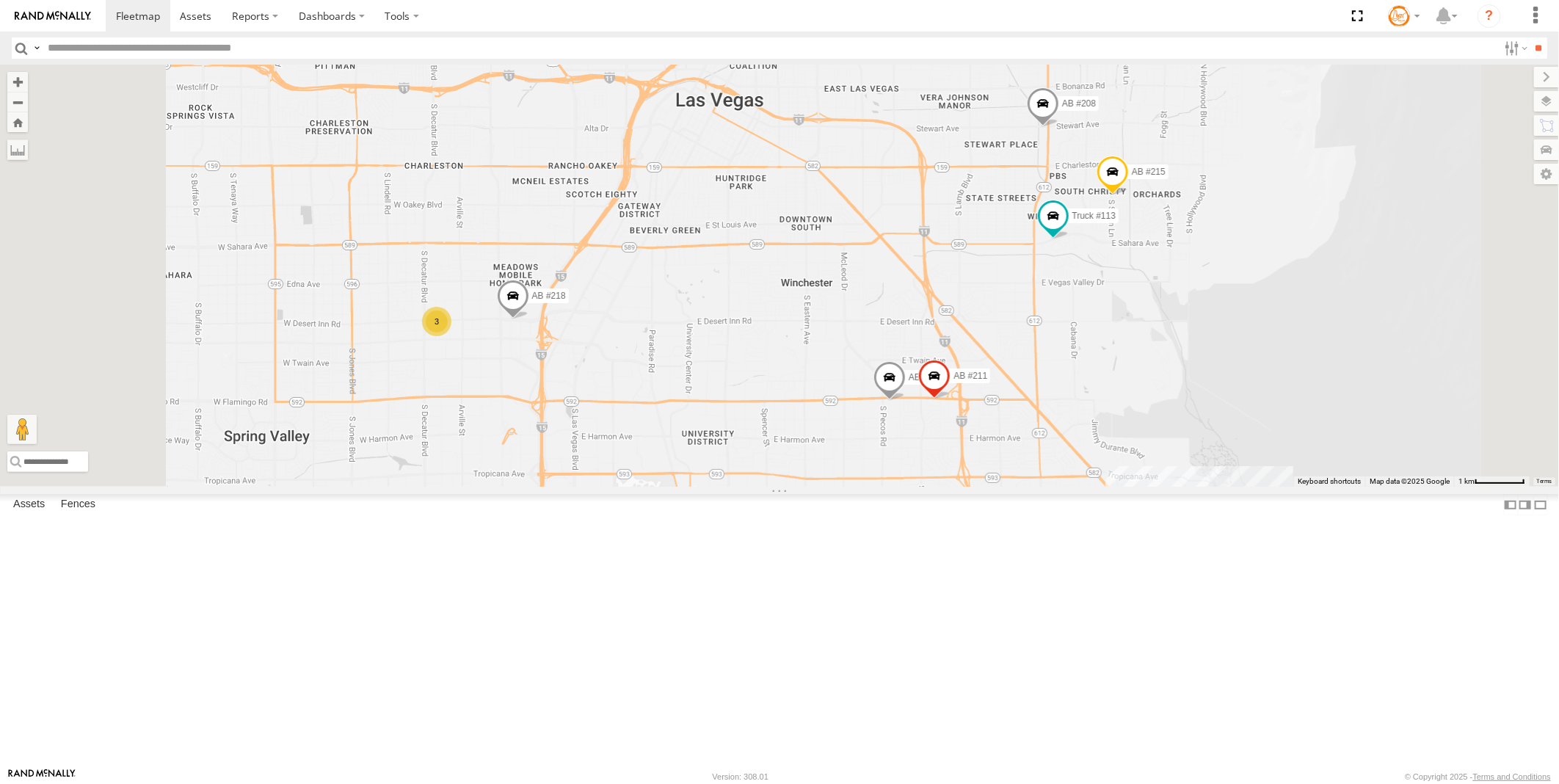
drag, startPoint x: 658, startPoint y: 511, endPoint x: 669, endPoint y: 567, distance: 57.1
click at [669, 487] on div "AB #216 AB #210 AB #203 Sonic Truck #113 AB #208 AB #204 AB #215 AB #211 AB #21…" at bounding box center [780, 275] width 1559 height 422
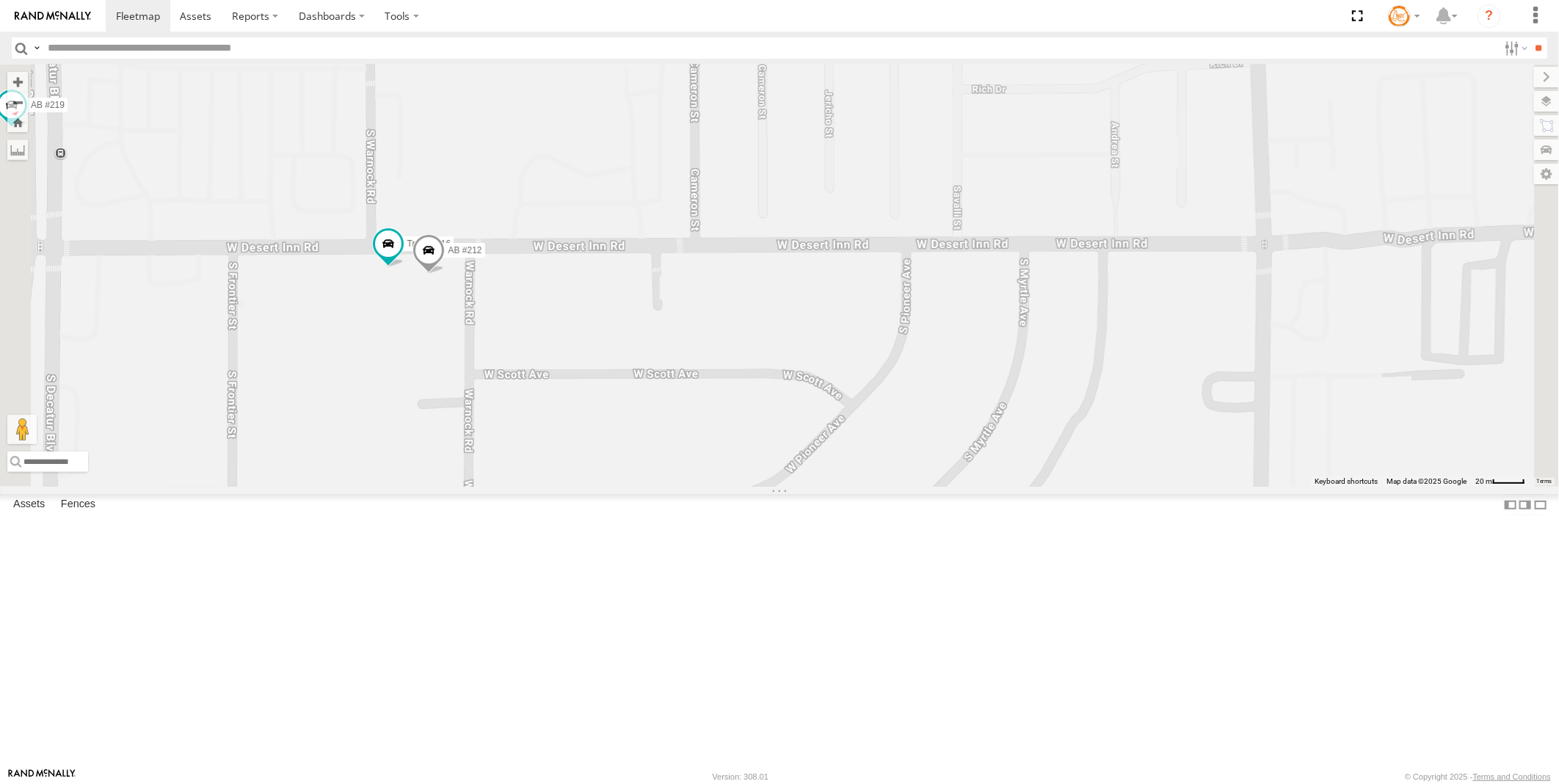
drag, startPoint x: 602, startPoint y: 287, endPoint x: 632, endPoint y: 467, distance: 182.5
click at [632, 467] on div "AB #216 AB #210 AB #203 Sonic Truck #113 AB #208 AB #204 AB #215 AB #211 AB #21…" at bounding box center [780, 275] width 1559 height 422
click at [401, 256] on span at bounding box center [388, 242] width 26 height 26
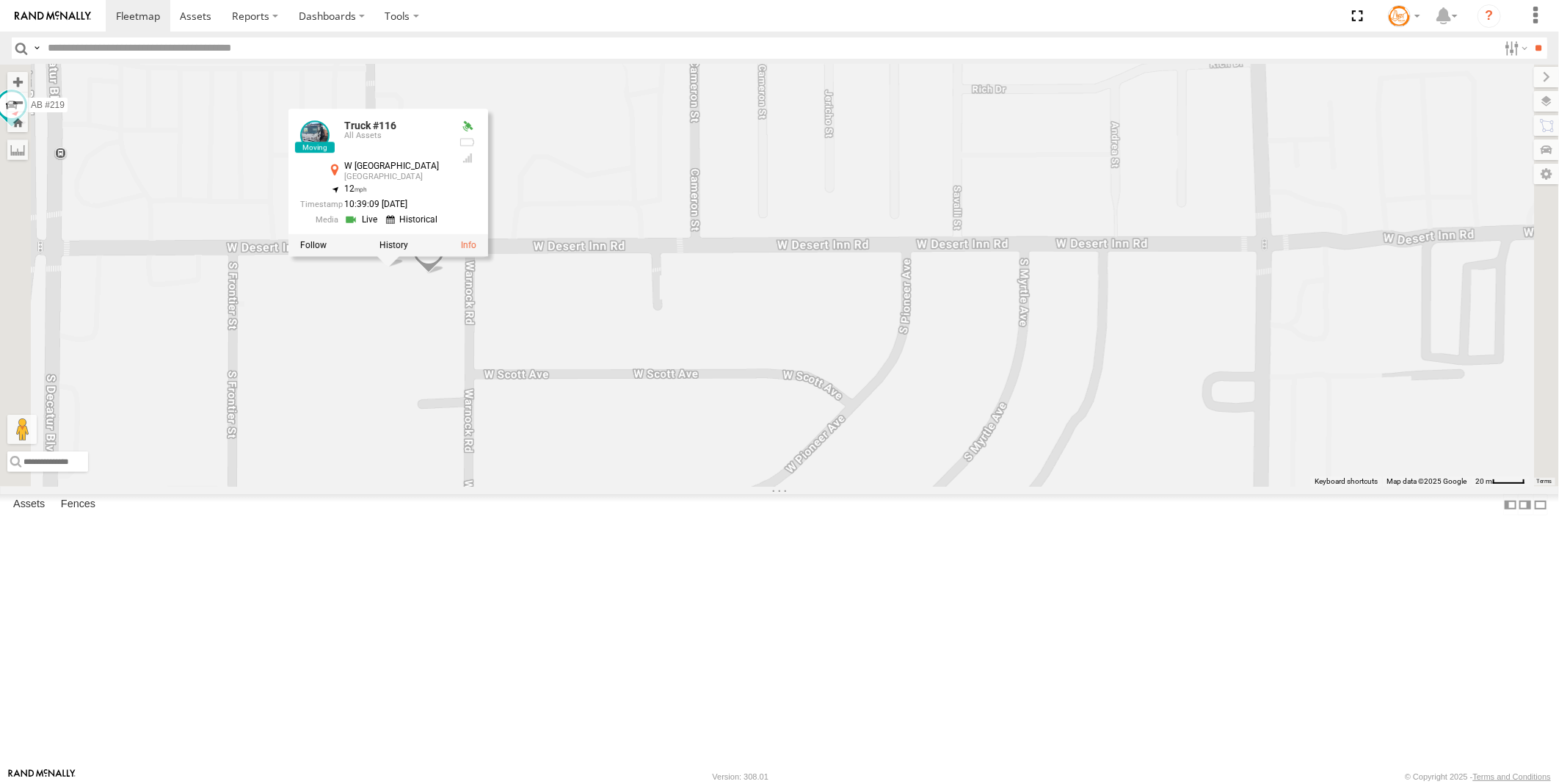
click at [382, 227] on link at bounding box center [363, 220] width 37 height 14
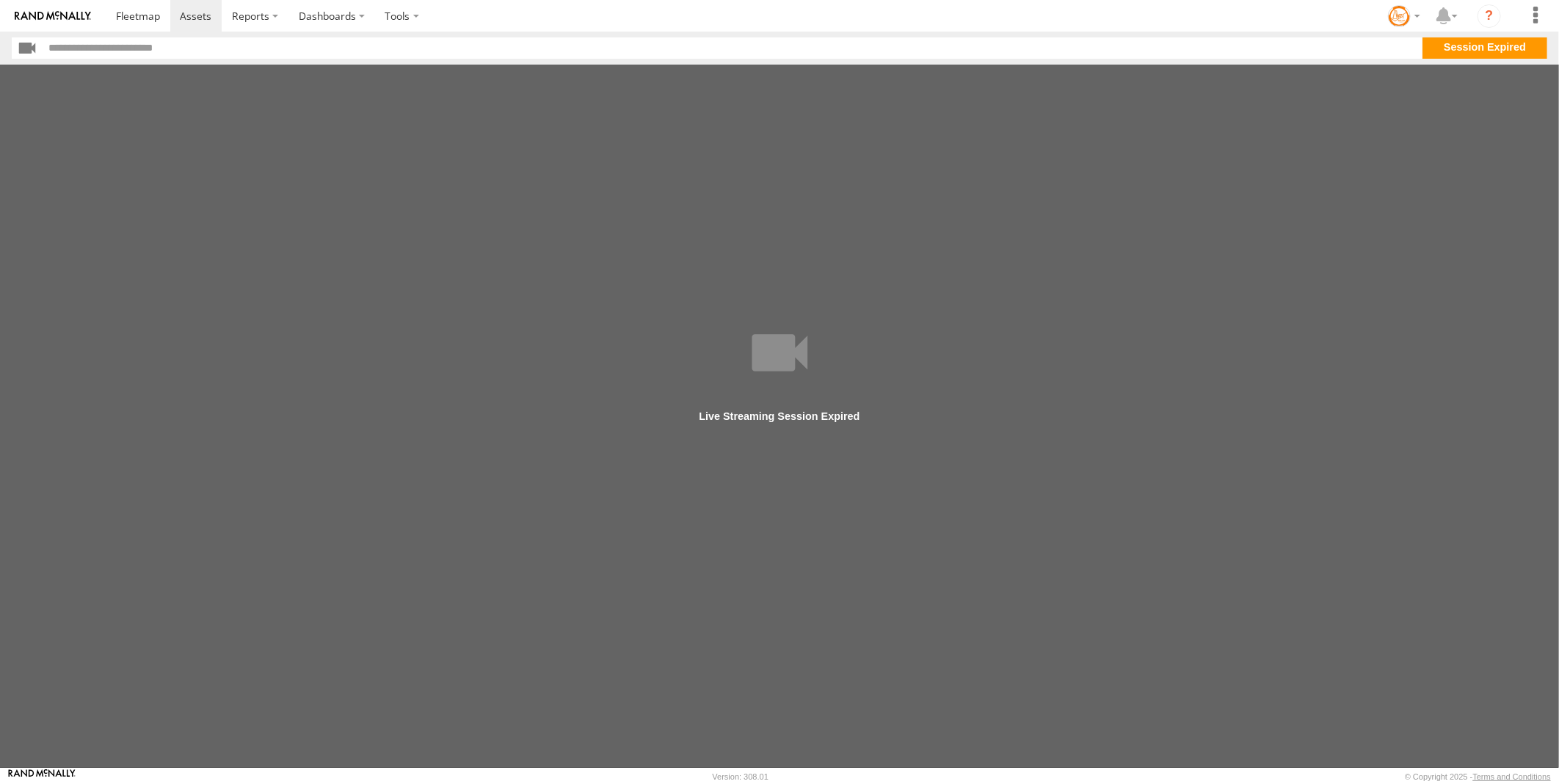
drag, startPoint x: 700, startPoint y: 363, endPoint x: 696, endPoint y: 369, distance: 7.2
click at [700, 364] on main at bounding box center [780, 415] width 1559 height 703
